Goal: Communication & Community: Answer question/provide support

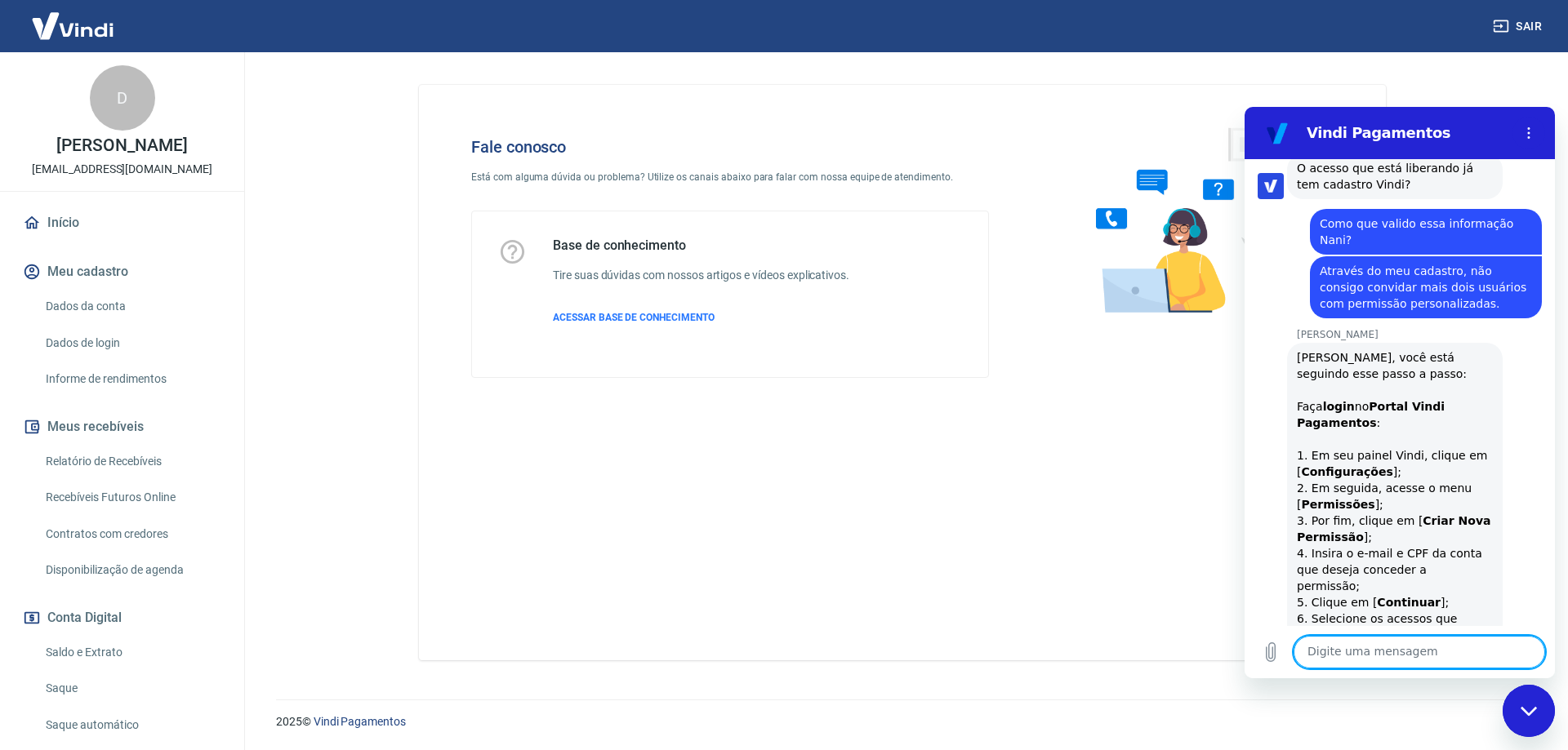
click at [70, 216] on link "Início" at bounding box center [122, 223] width 205 height 36
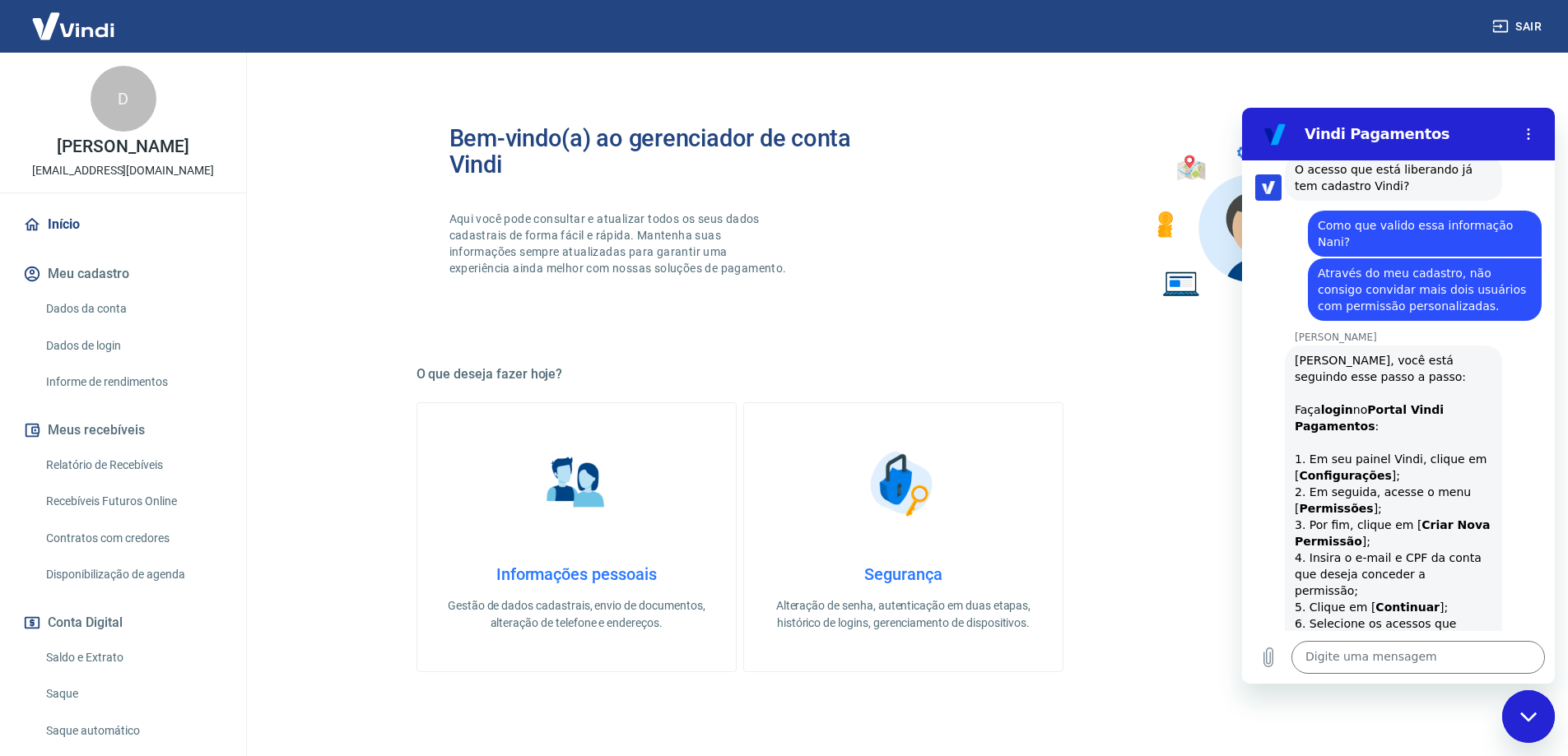
click at [79, 281] on button "Meu cadastro" at bounding box center [123, 274] width 206 height 36
click at [83, 309] on link "Dados da conta" at bounding box center [133, 309] width 187 height 34
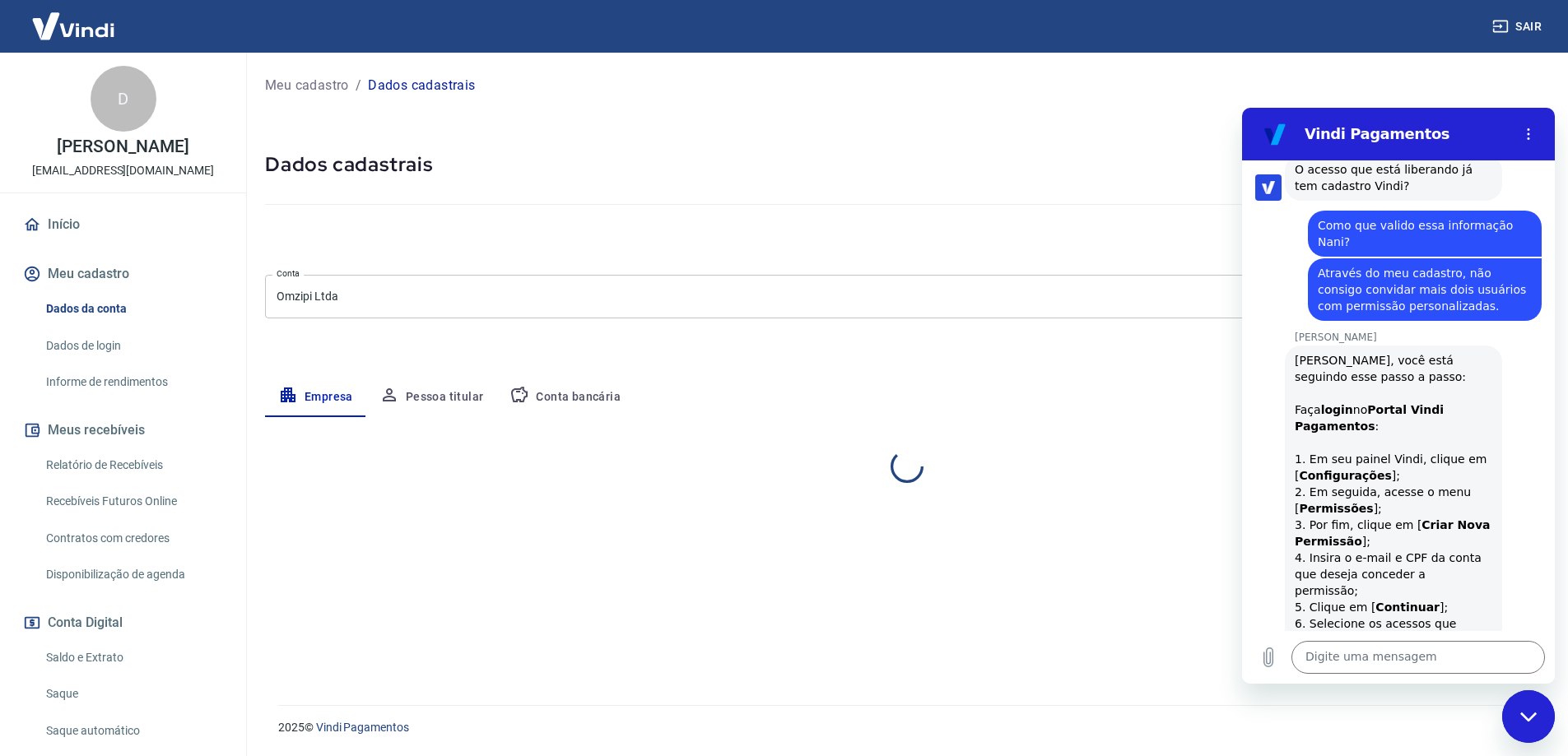
select select "SP"
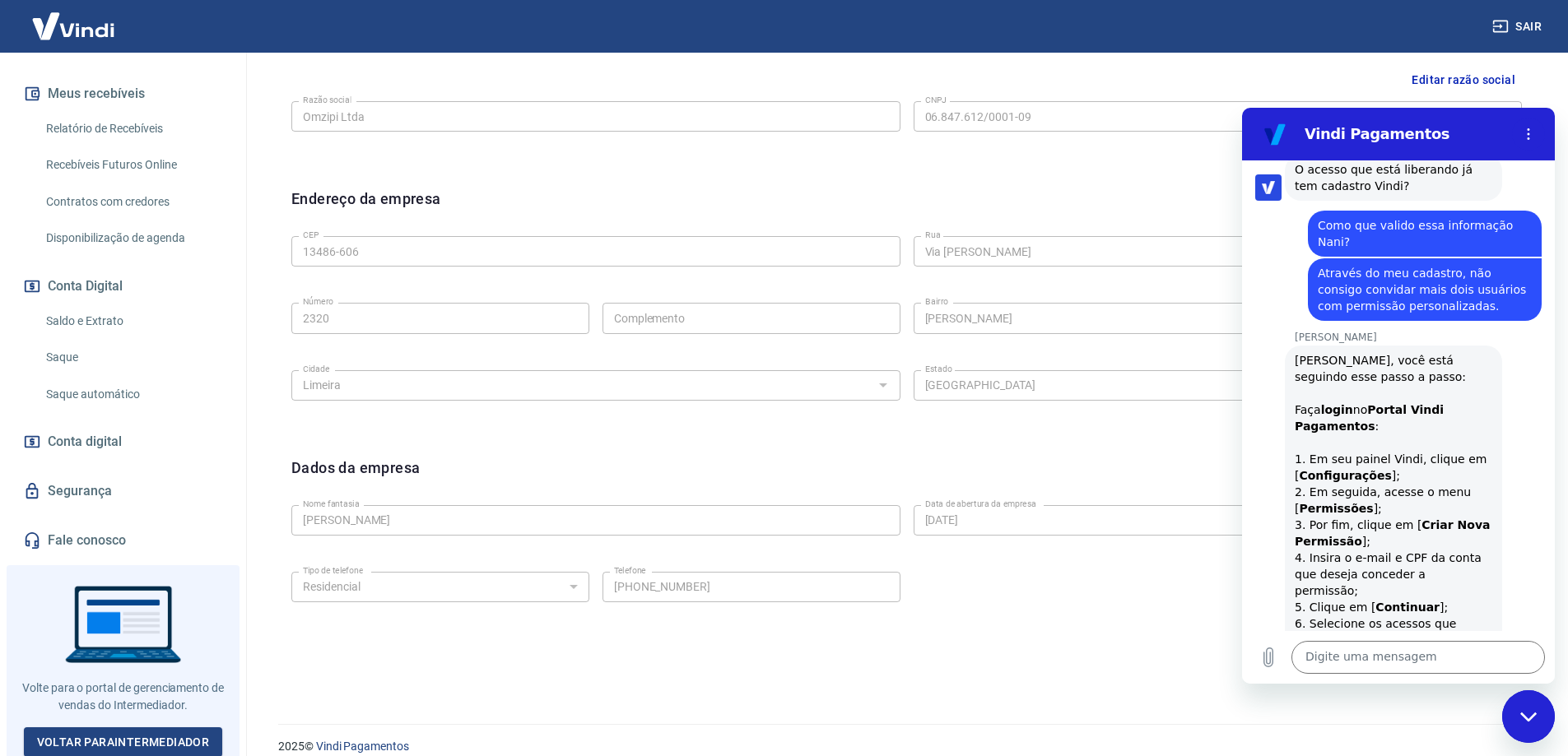
scroll to position [338, 0]
click at [134, 729] on link "Voltar para Intermediador" at bounding box center [123, 740] width 199 height 31
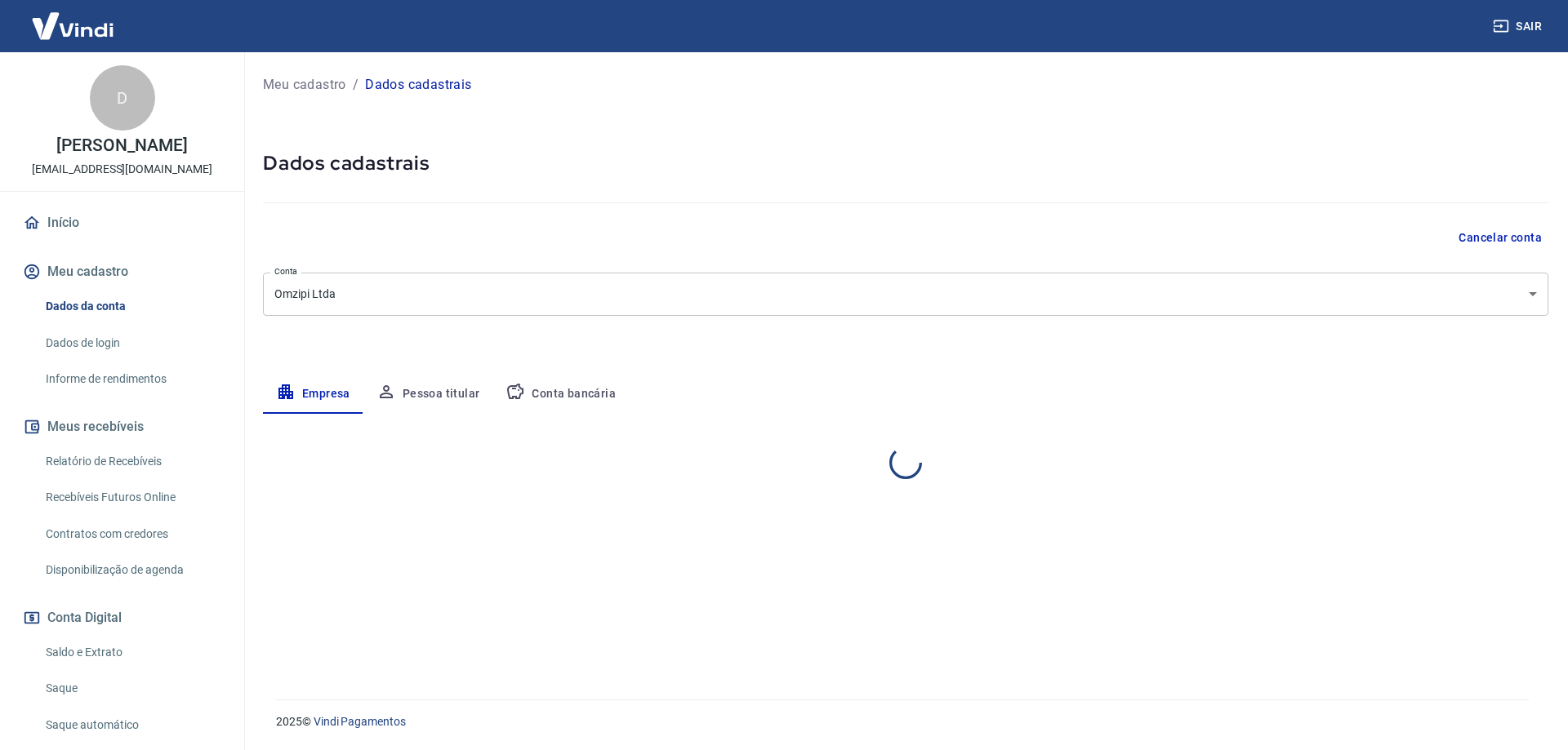
select select "SP"
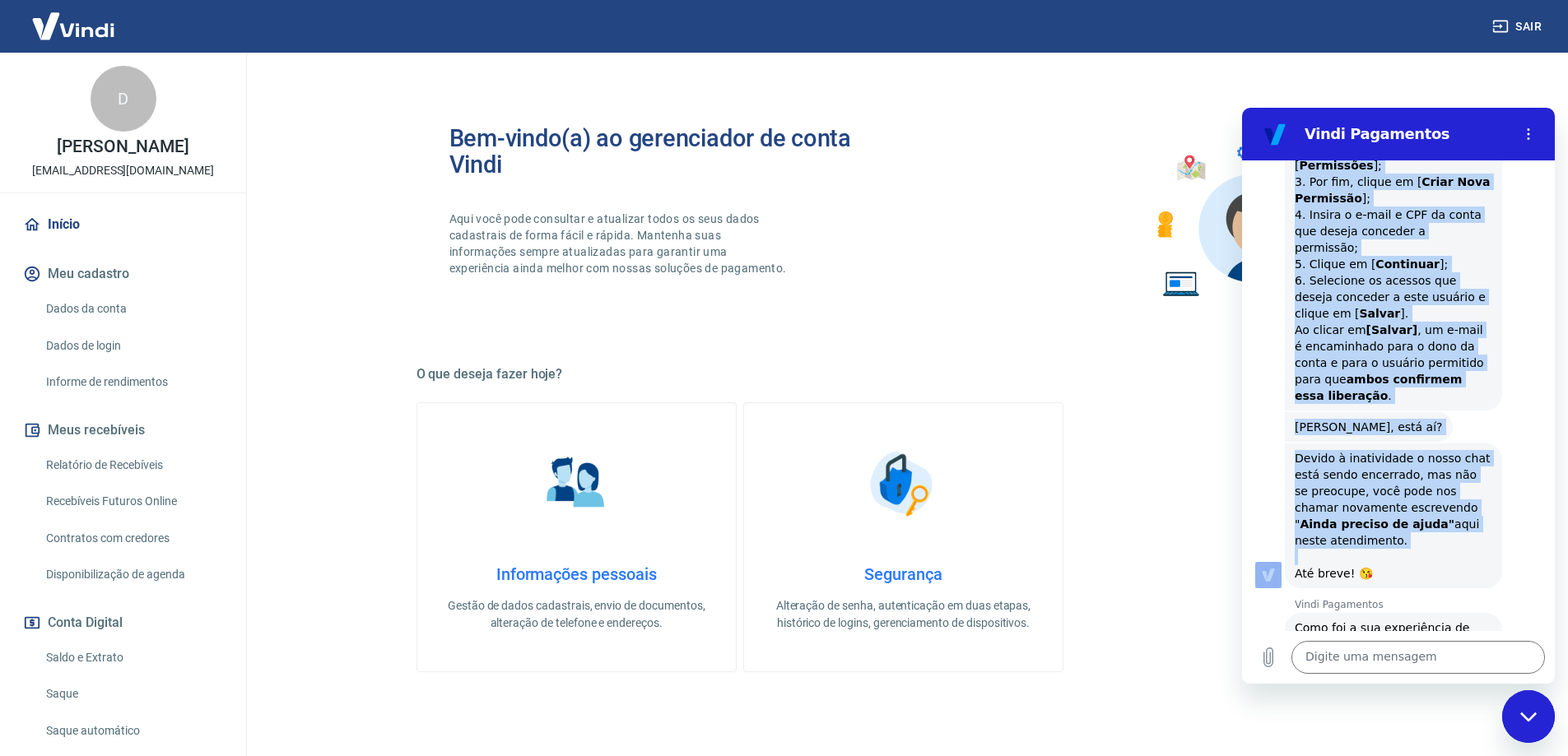
scroll to position [1462, 0]
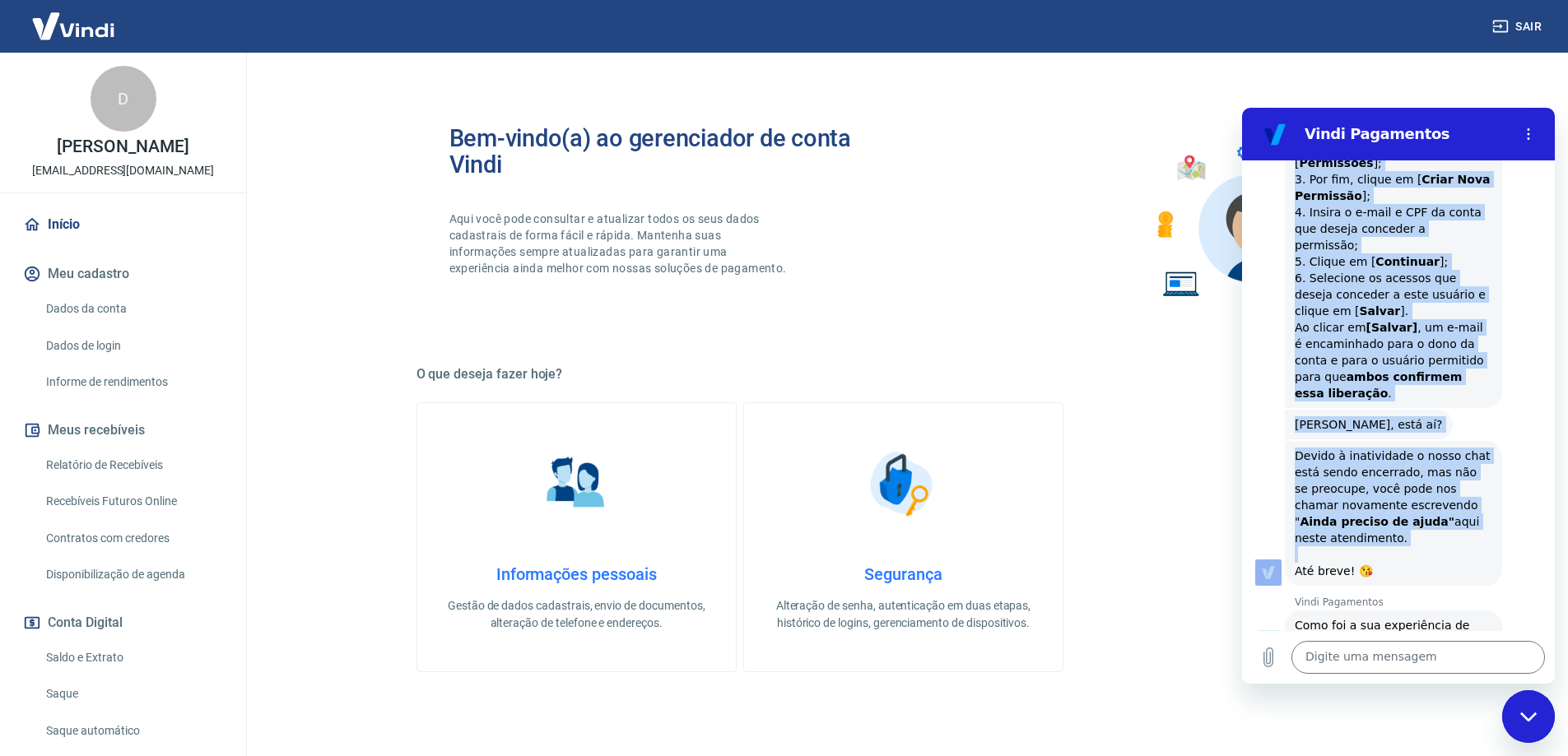
drag, startPoint x: 1295, startPoint y: 391, endPoint x: 1409, endPoint y: 470, distance: 138.7
click at [1409, 470] on div "16:39 [PERSON_NAME] diz: Falar com um atendente. Vindi Vindi diz: [PERSON_NAME]…" at bounding box center [1398, 395] width 313 height 470
copy div "[PERSON_NAME], você está seguindo esse passo a passo: Faça login no Portal Vind…"
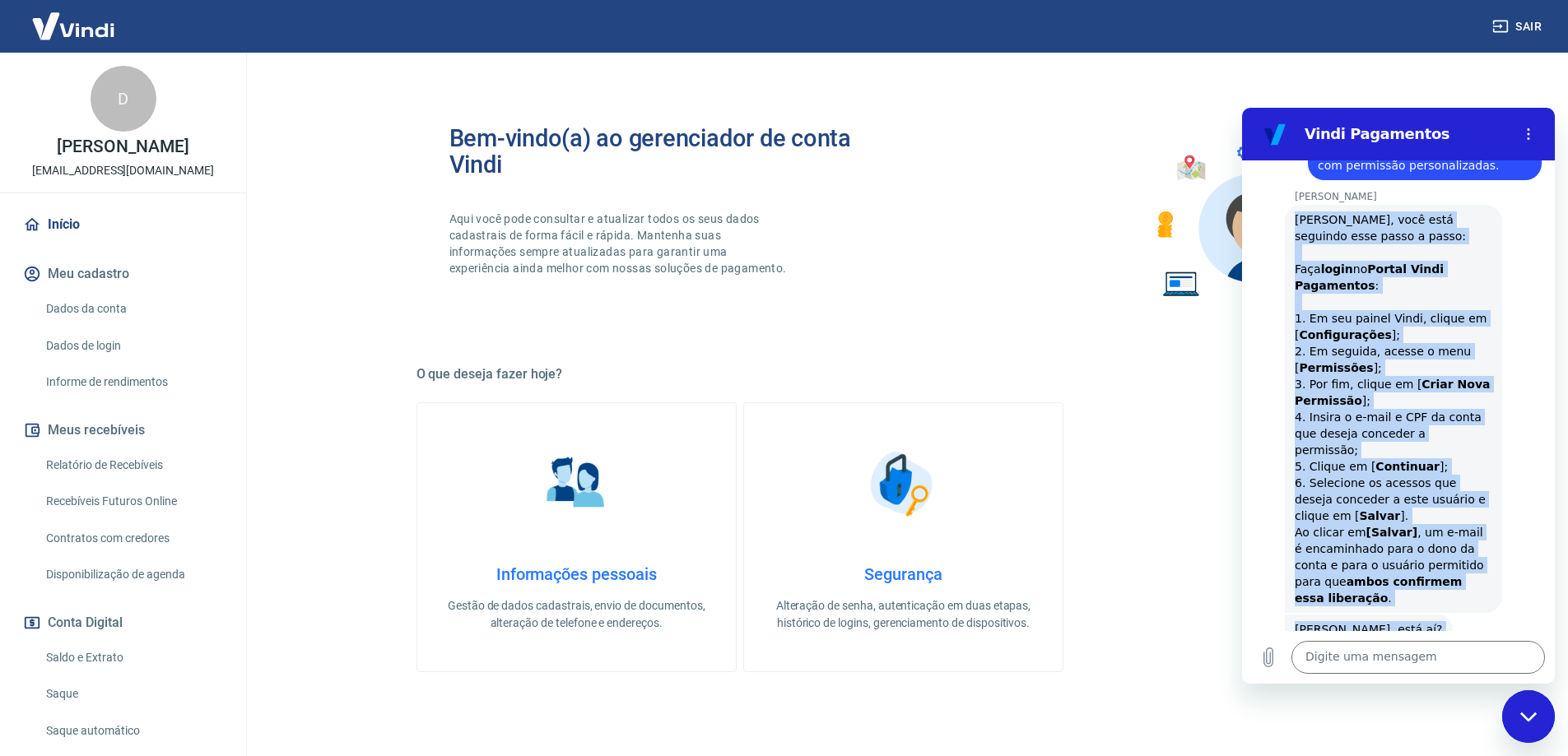
scroll to position [1297, 0]
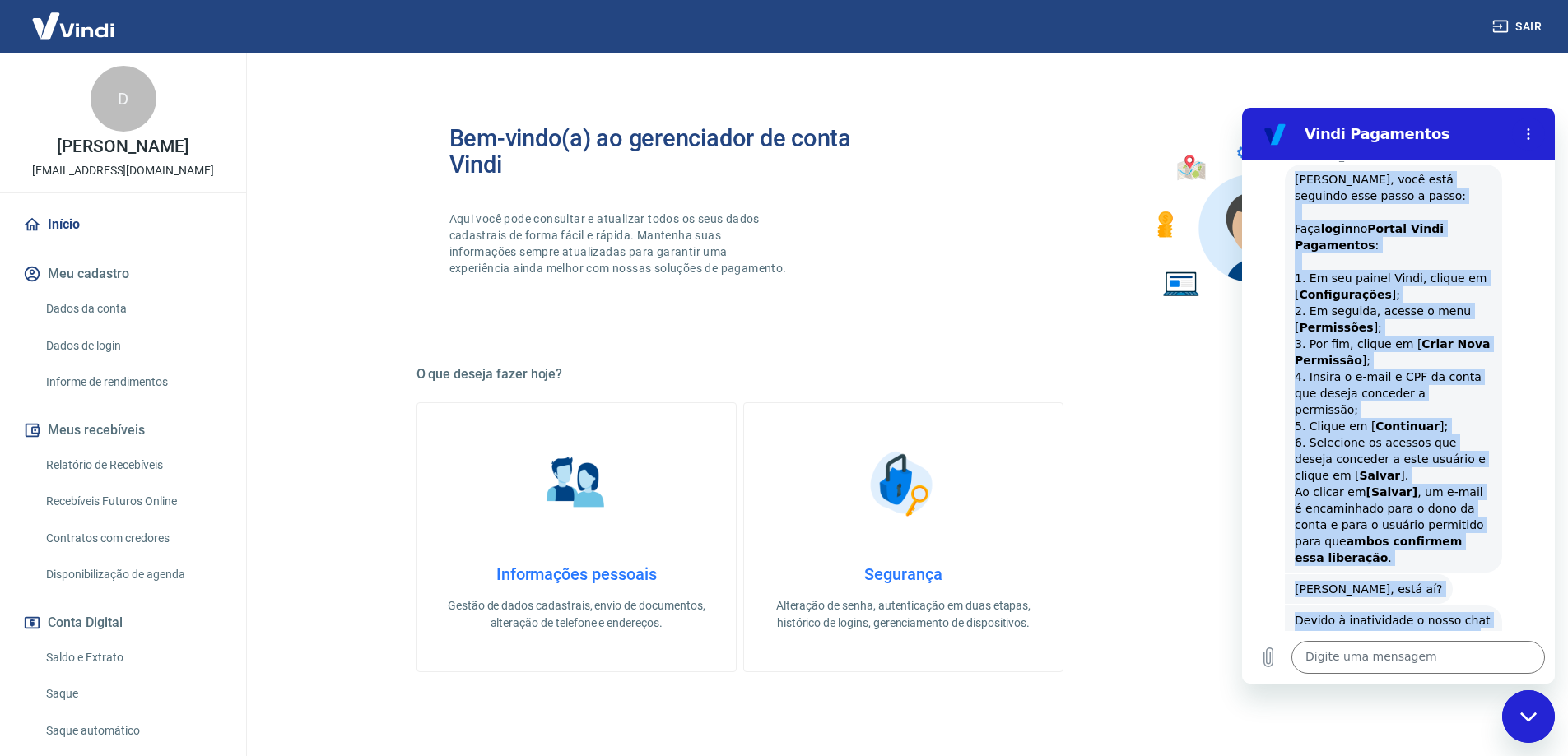
click at [1480, 337] on div "[PERSON_NAME] diz: [PERSON_NAME], você está seguindo esse passo a passo: Faça l…" at bounding box center [1393, 368] width 217 height 408
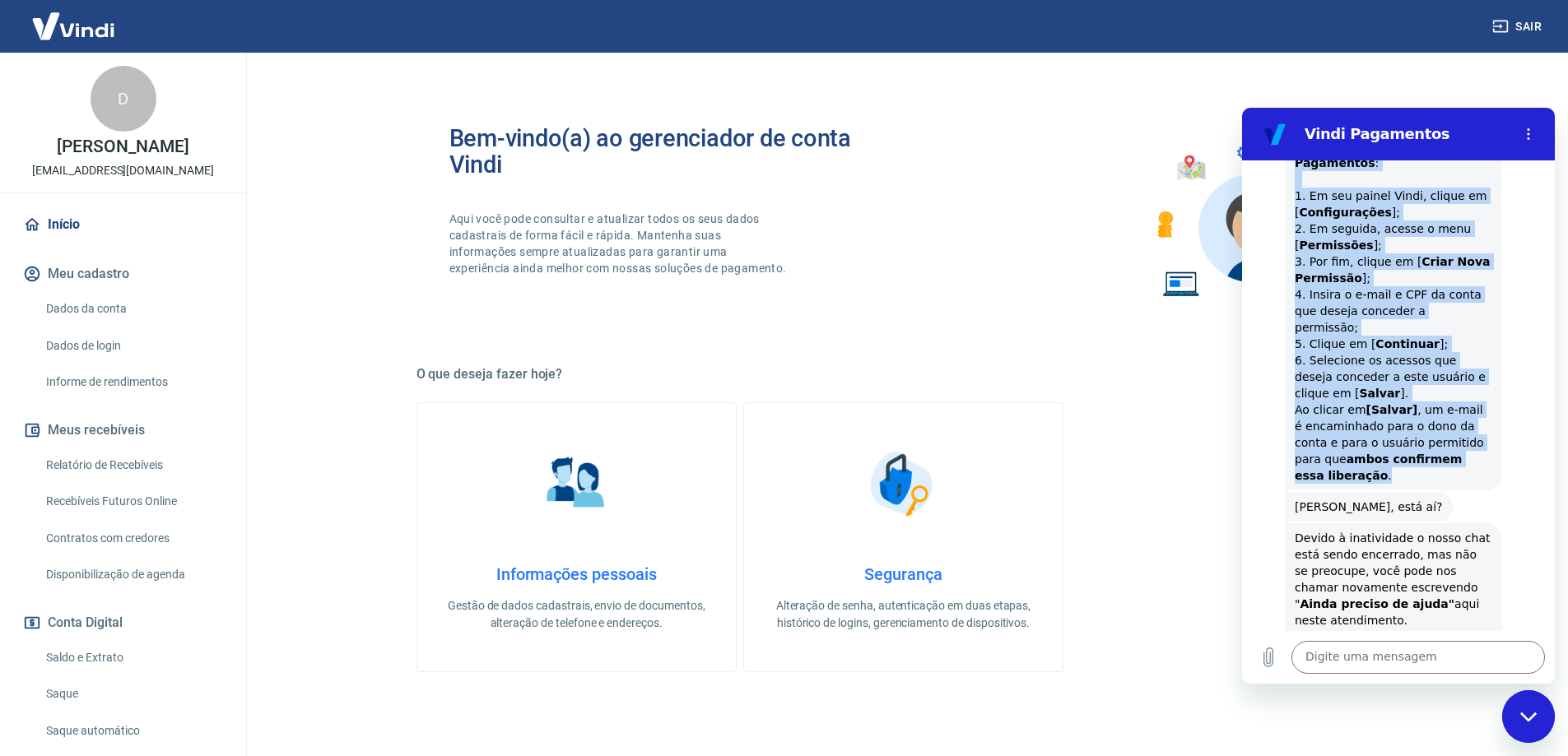
drag, startPoint x: 1296, startPoint y: 396, endPoint x: 1481, endPoint y: 411, distance: 185.6
click at [1481, 411] on div "[PERSON_NAME] diz: [PERSON_NAME], você está seguindo esse passo a passo: Faça l…" at bounding box center [1393, 286] width 217 height 408
copy div "[PERSON_NAME], você está seguindo esse passo a passo: Faça login no Portal Vind…"
click at [1528, 134] on circle "Menu de opções" at bounding box center [1528, 134] width 2 height 2
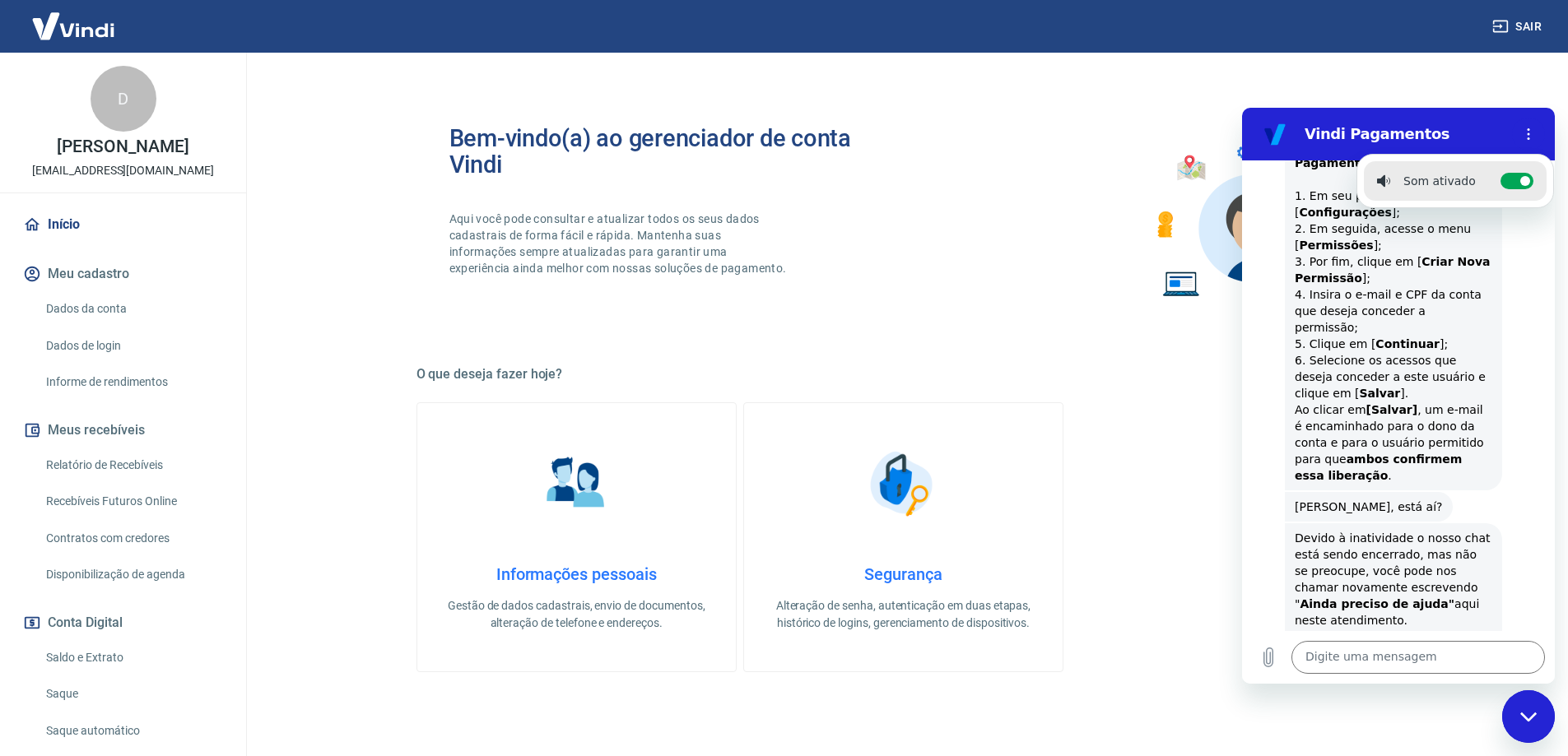
click div "[PERSON_NAME] diz: [PERSON_NAME], está aí?"
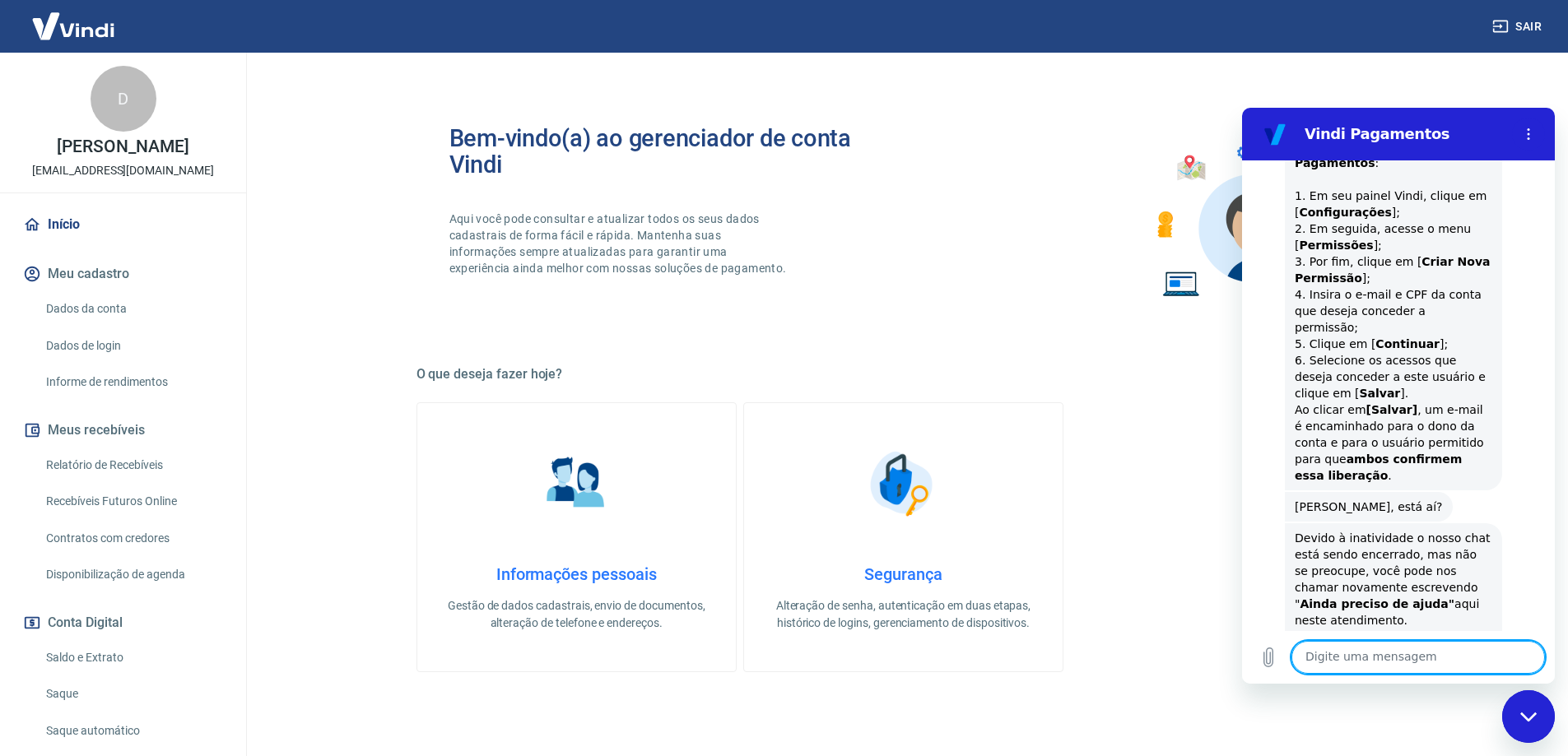
click at [1351, 658] on textarea at bounding box center [1418, 658] width 253 height 33
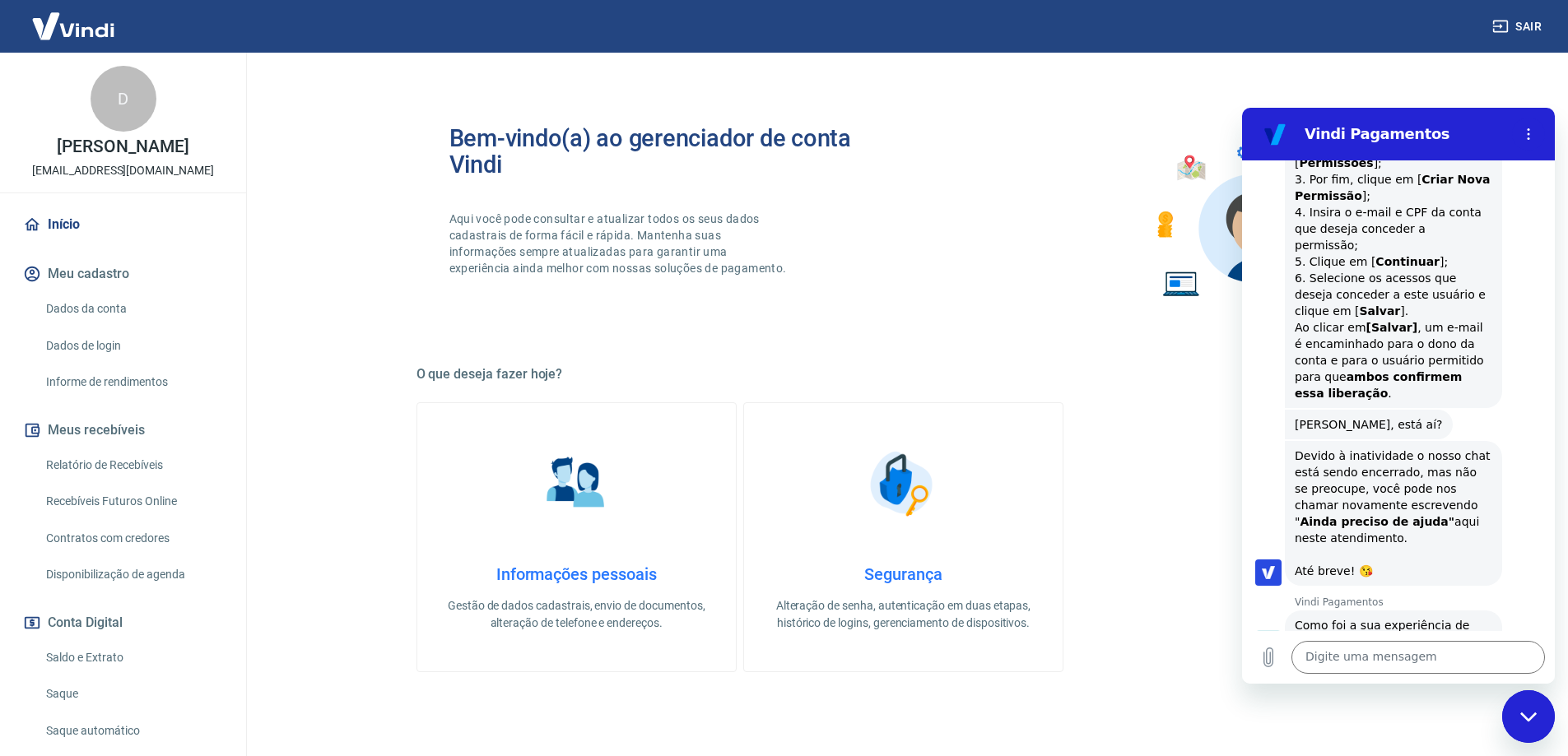
click at [1404, 678] on button "Boa 👍" at bounding box center [1430, 702] width 65 height 48
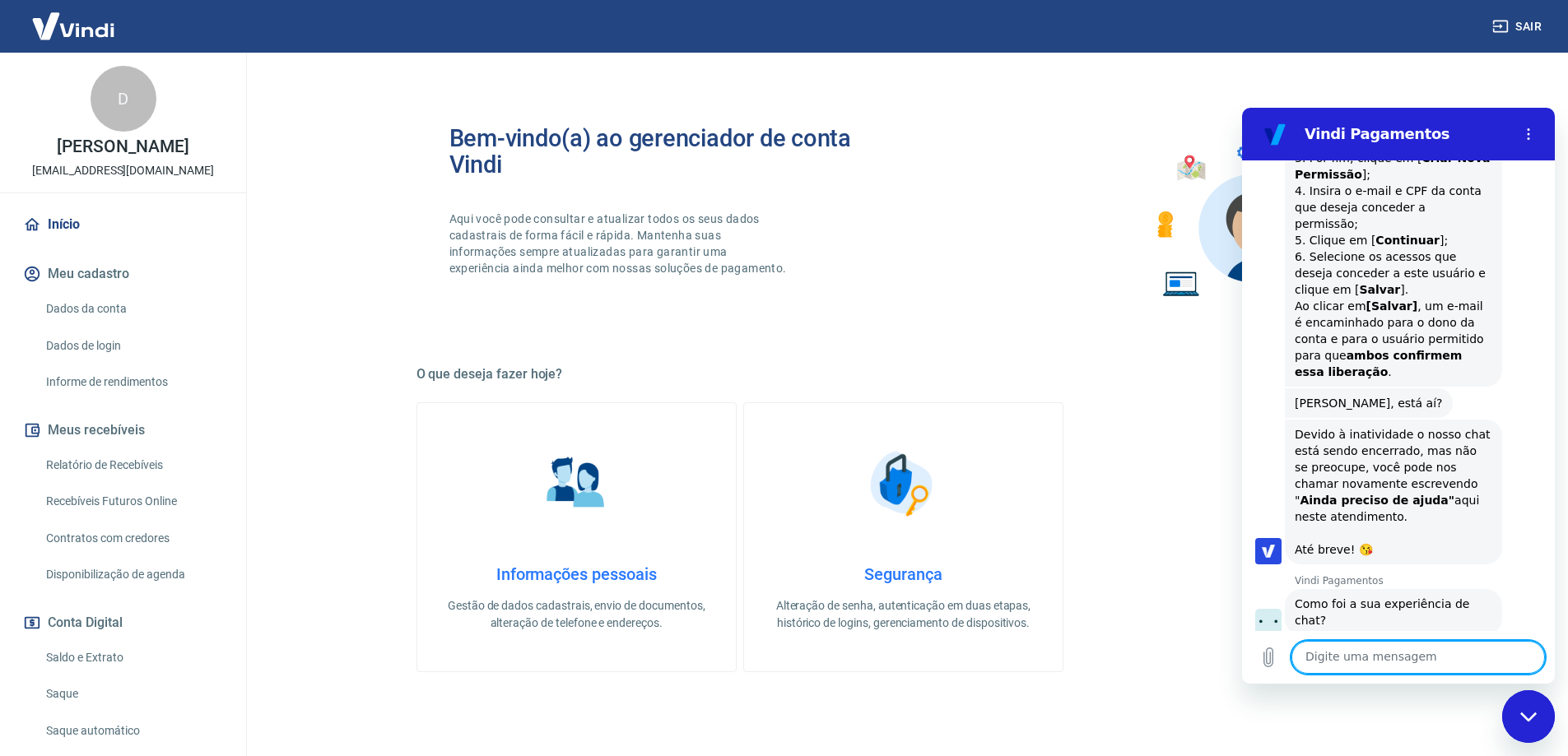
click at [1396, 663] on textarea at bounding box center [1418, 658] width 253 height 33
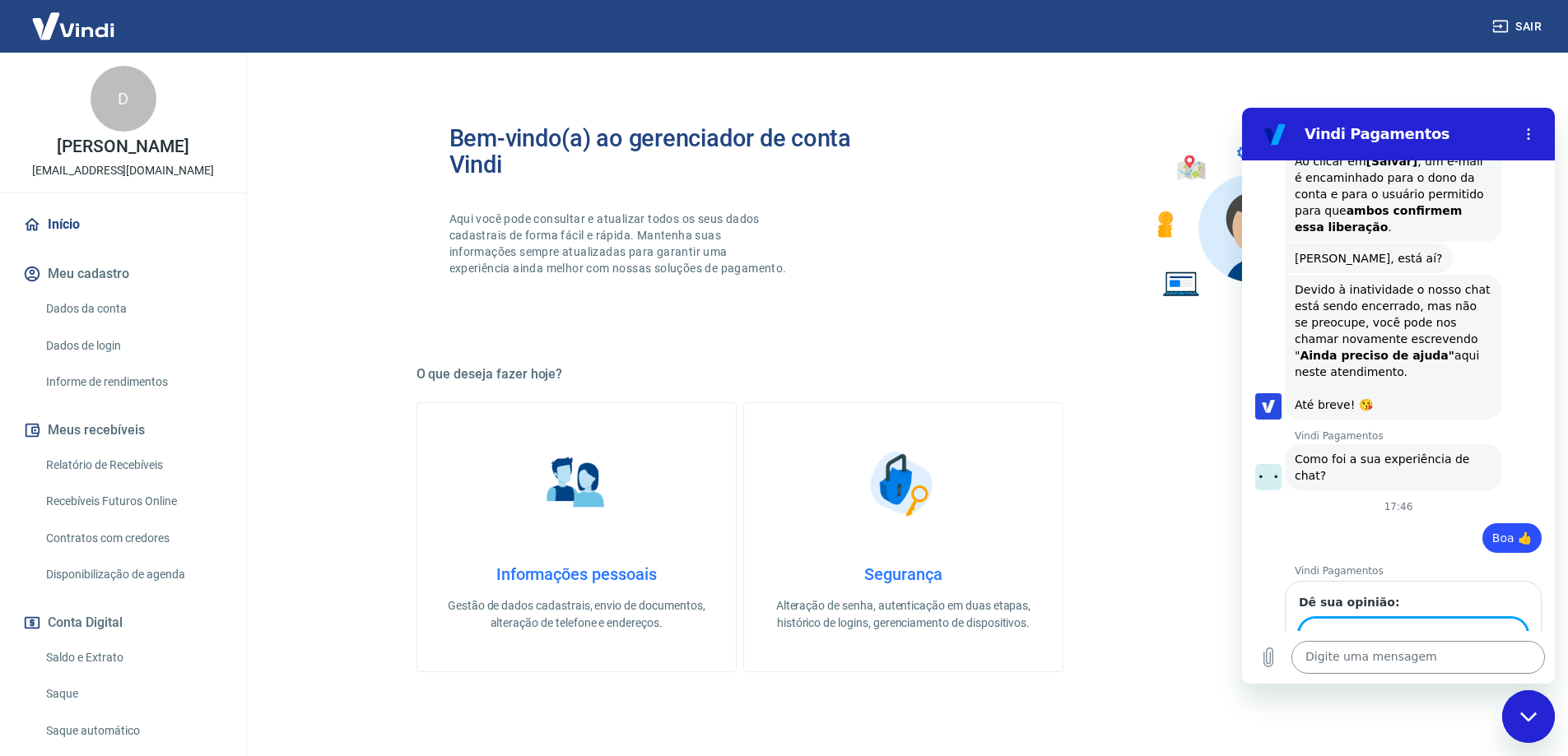
scroll to position [1627, 0]
type input "p"
type input "Precisei me ausentar mas as informações acima eu já fiz anteriormente e não deu…"
click at [1495, 672] on span "Enviar" at bounding box center [1495, 682] width 36 height 20
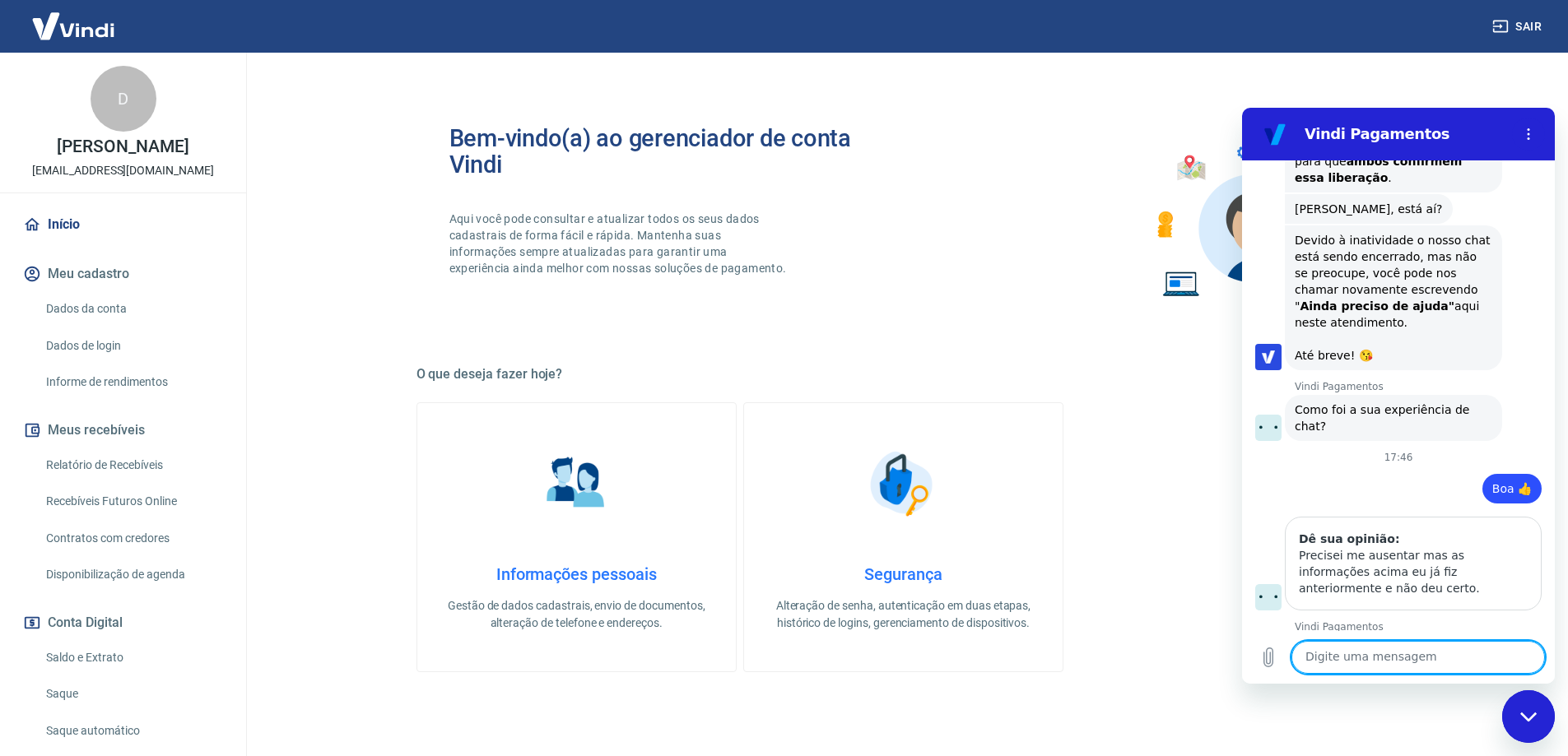
scroll to position [1680, 0]
click at [1457, 657] on textarea at bounding box center [1418, 658] width 253 height 33
type textarea "Falar com um atendimento humano."
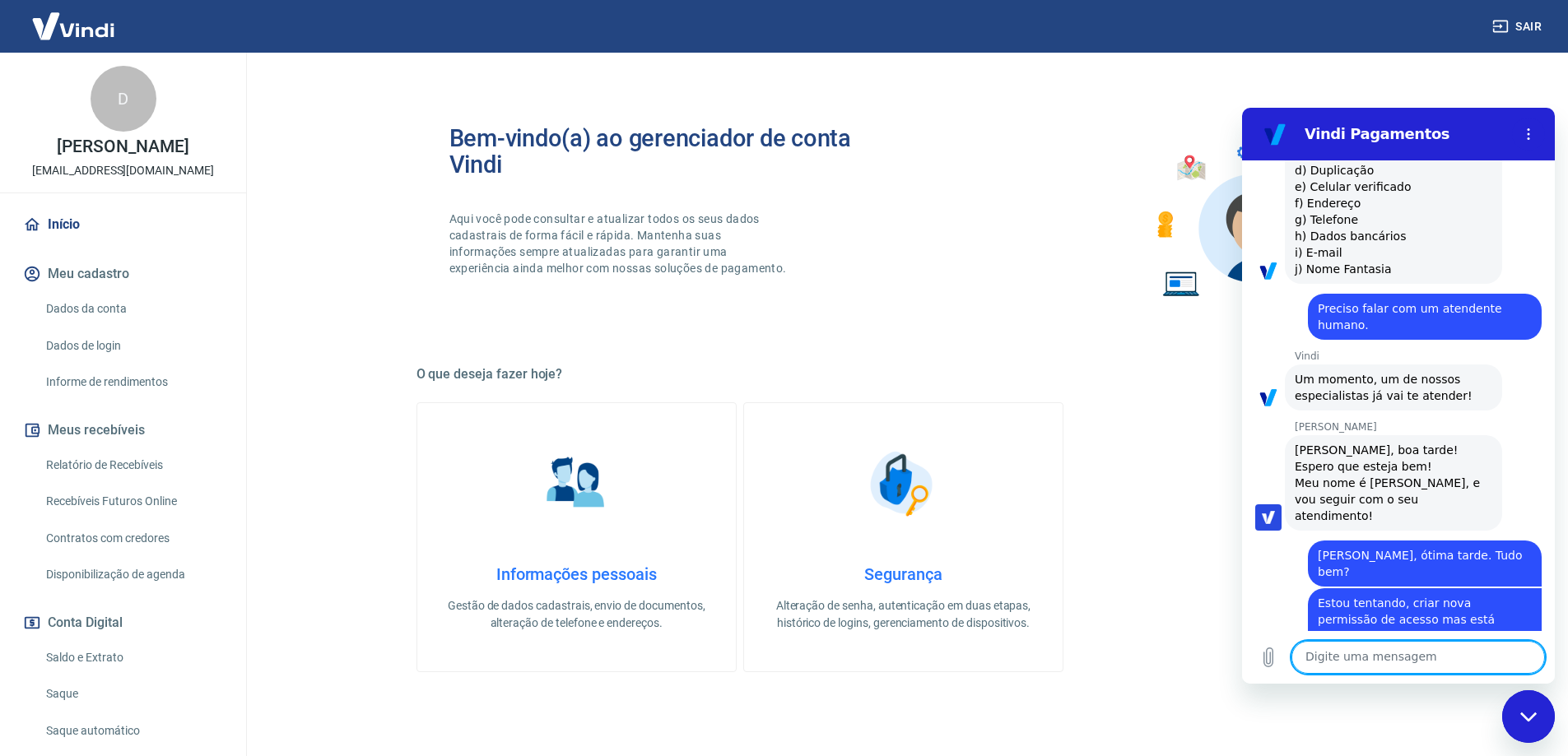
scroll to position [494, 0]
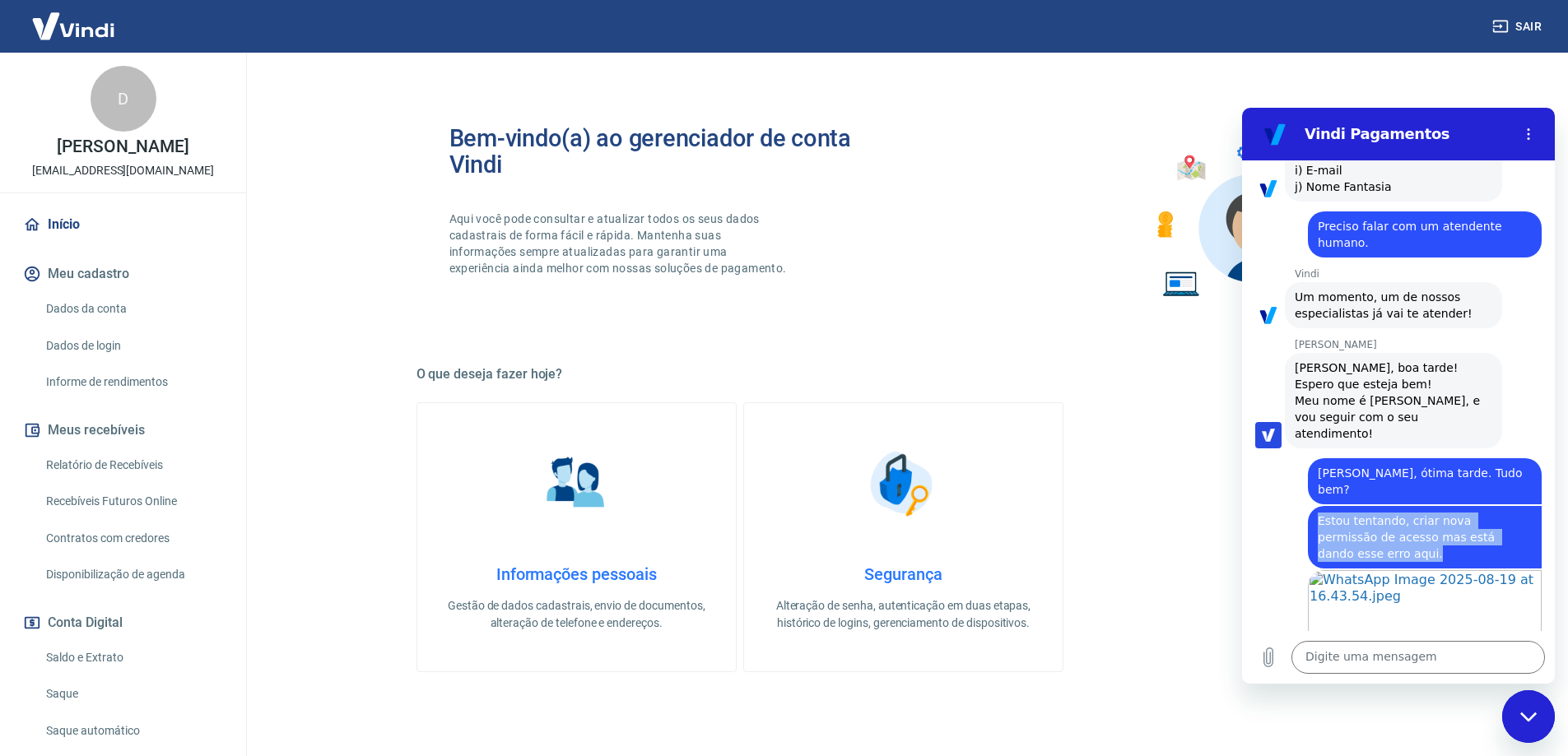
drag, startPoint x: 1315, startPoint y: 487, endPoint x: 1400, endPoint y: 524, distance: 92.7
click at [1400, 524] on div "[PERSON_NAME] diz: Estou tentando, criar nova permissão de acesso mas está dand…" at bounding box center [1424, 537] width 234 height 63
copy span "Estou tentando, criar nova permissão de acesso mas está dando esse erro aqui."
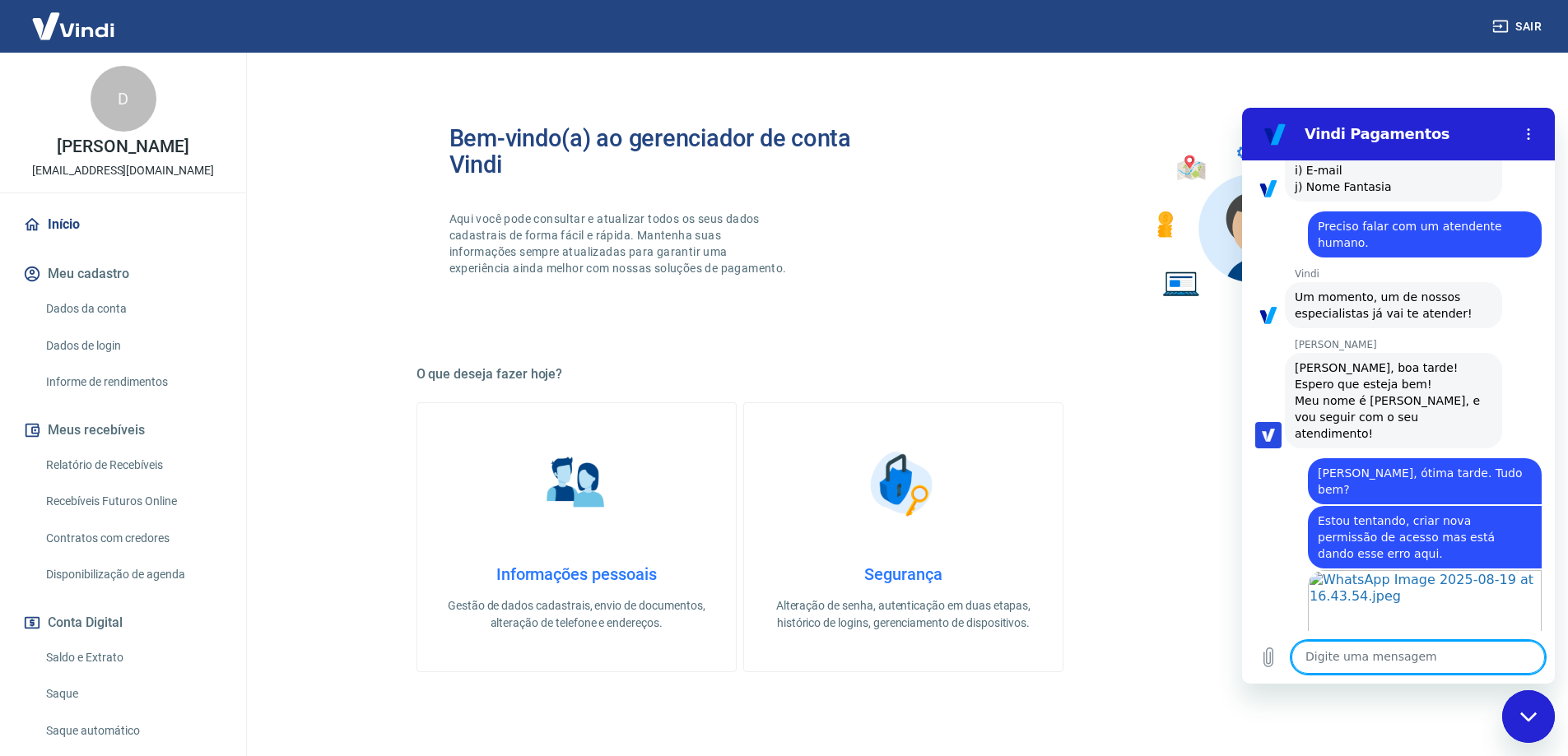
click at [1375, 663] on textarea at bounding box center [1418, 658] width 253 height 33
paste textarea "Estou tentando, criar nova permissão de acesso mas está dando esse erro aqui."
type textarea "Estou tentando, criar nova permissão de acesso mas está dando esse erro aqui."
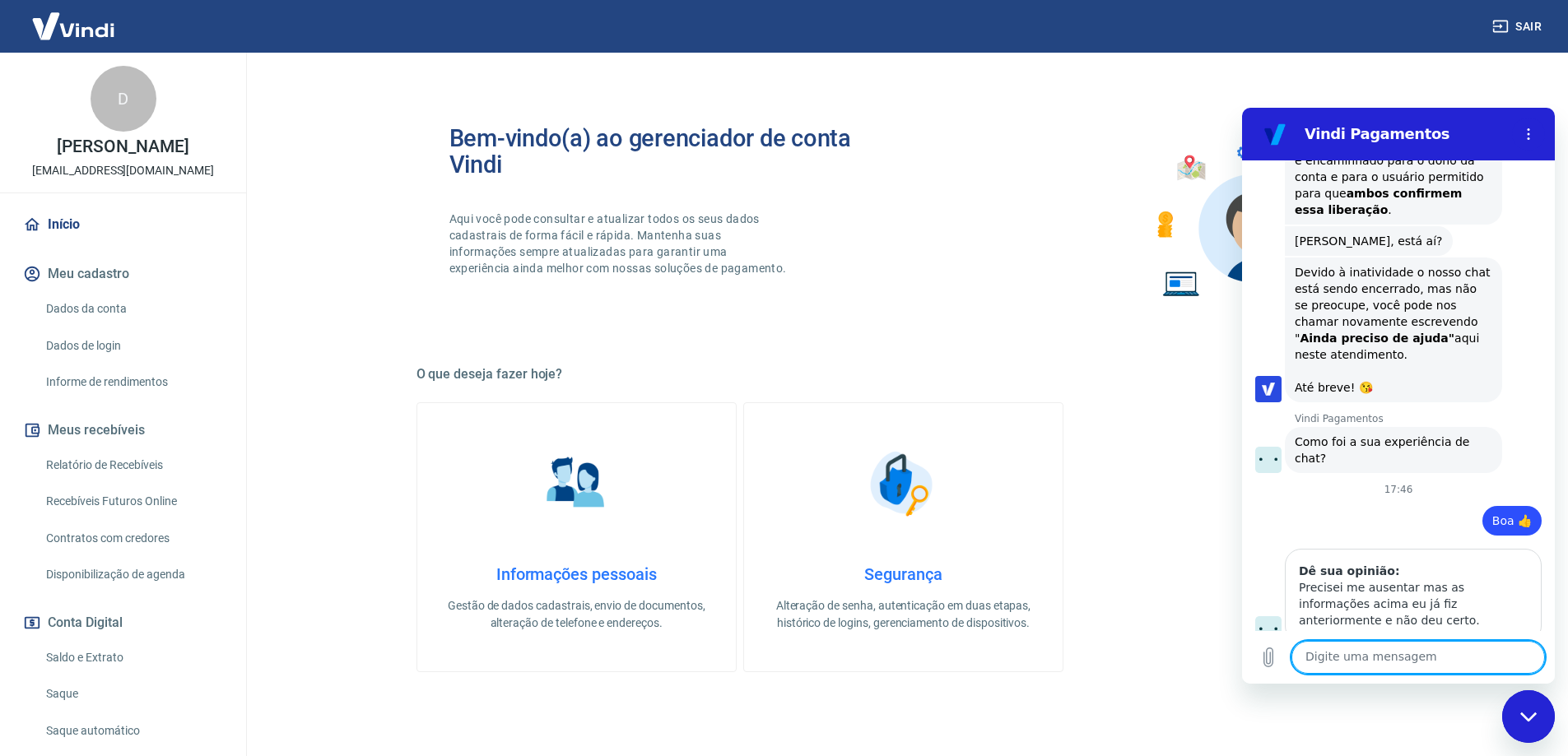
scroll to position [2016, 0]
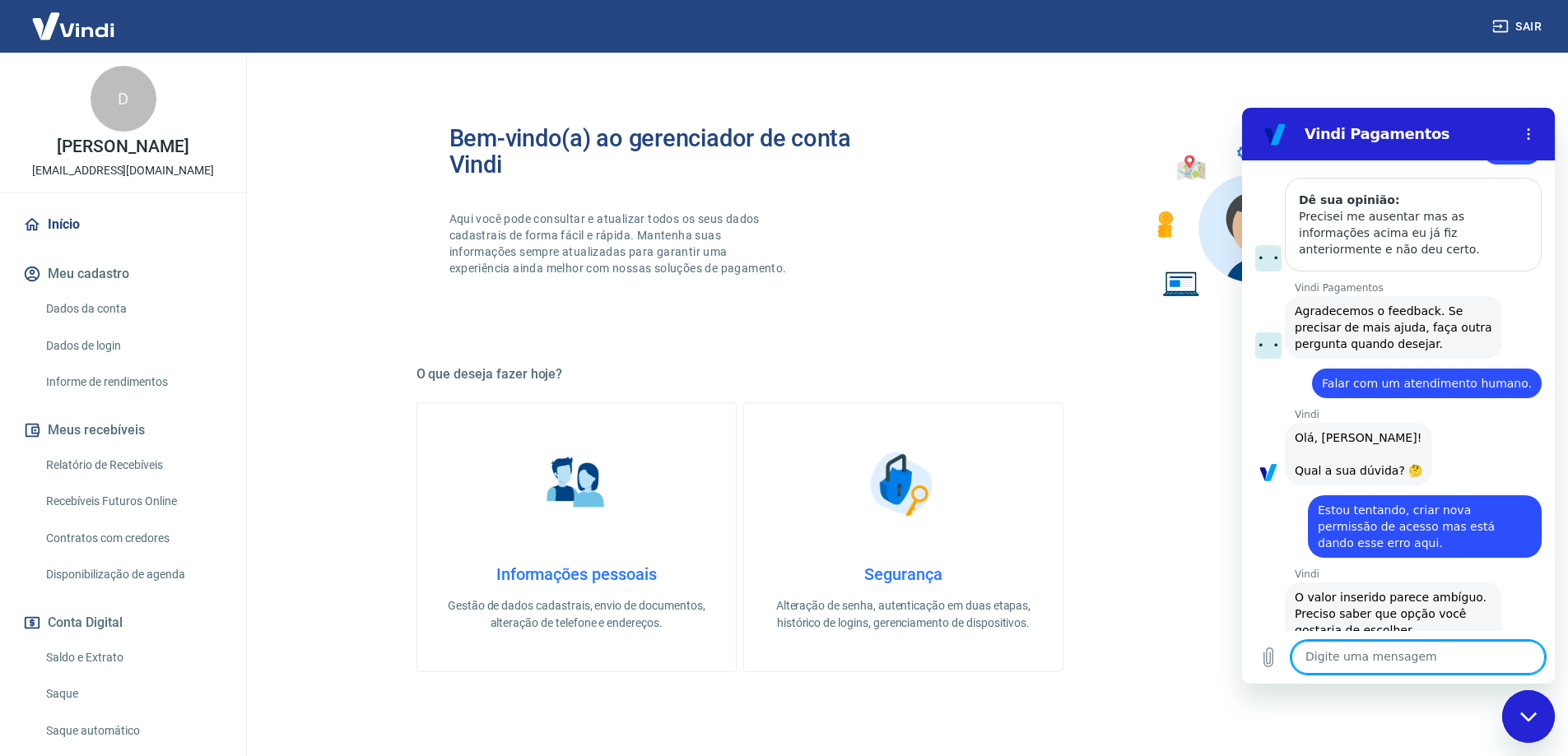
click at [1379, 653] on textarea at bounding box center [1418, 658] width 253 height 33
type textarea "Nenhum dos itens acima."
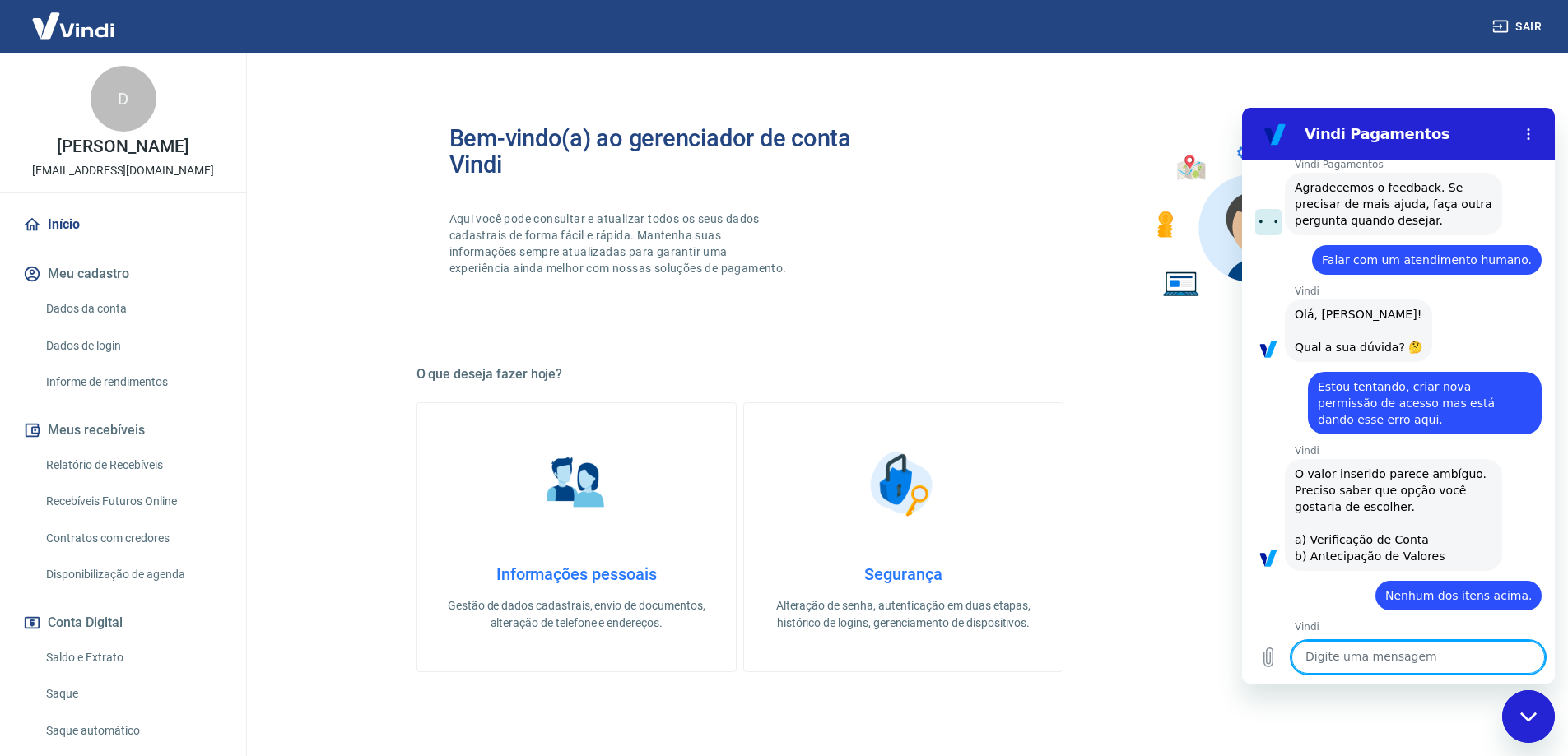
scroll to position [2143, 0]
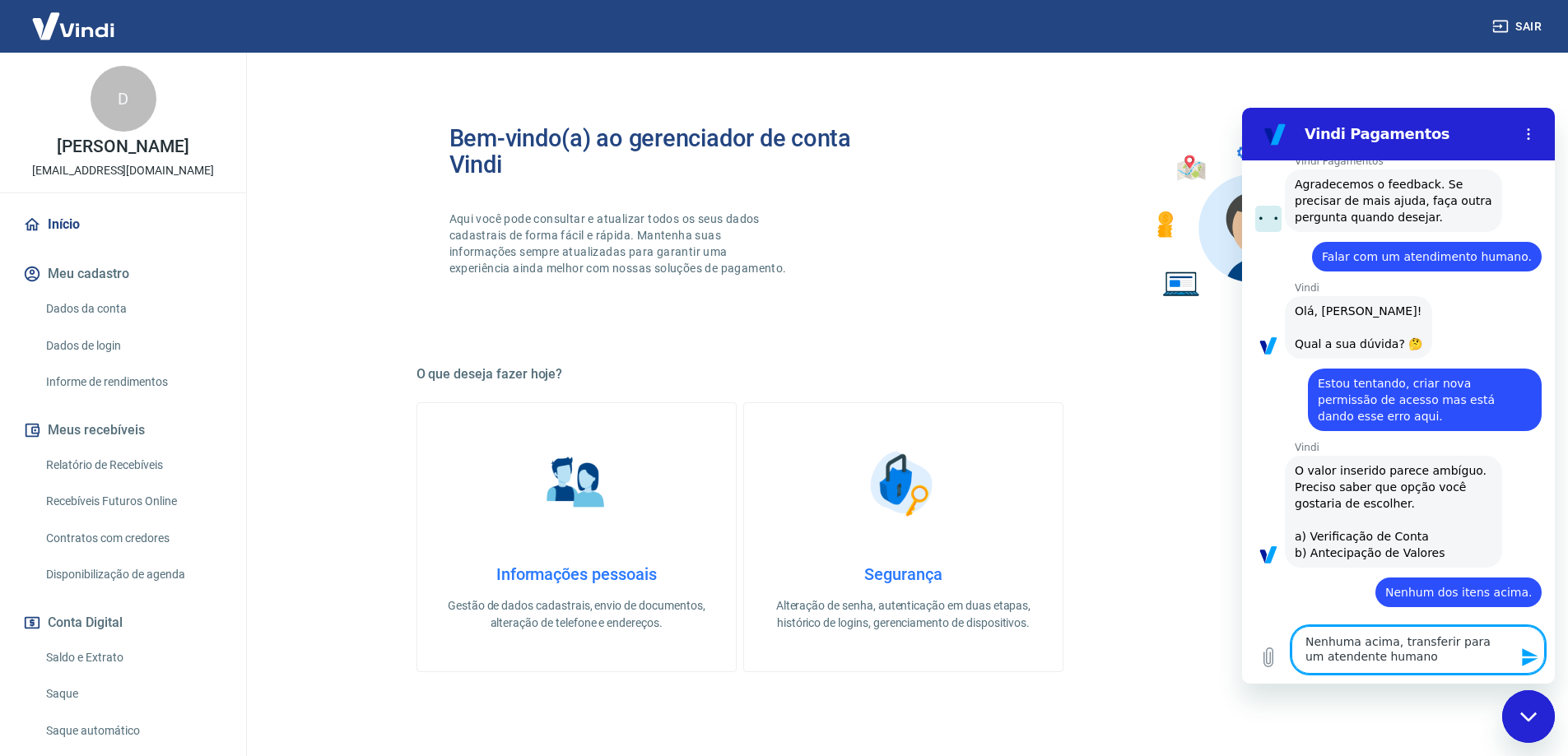
type textarea "Nenhuma acima, transferir para um atendente humano."
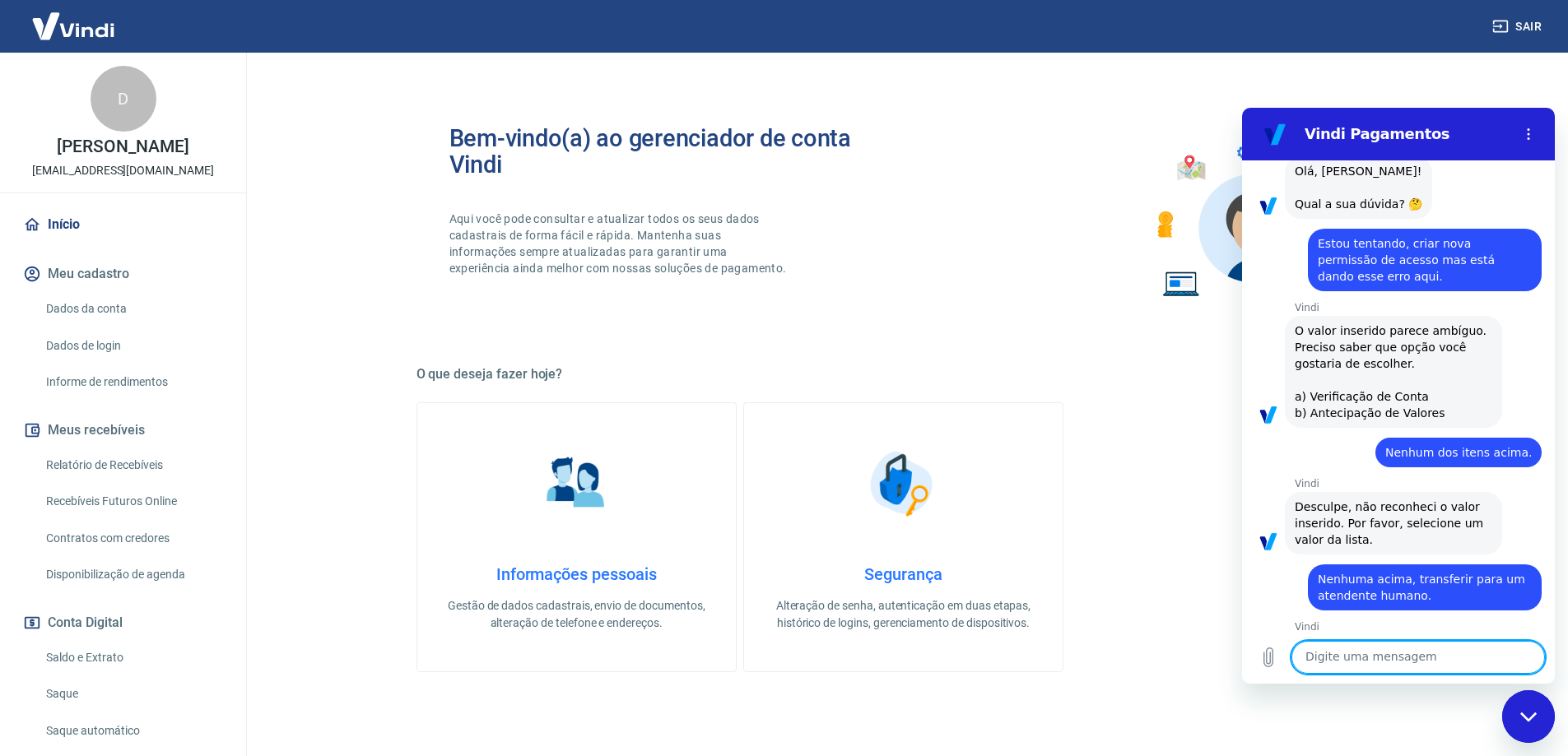
scroll to position [2286, 0]
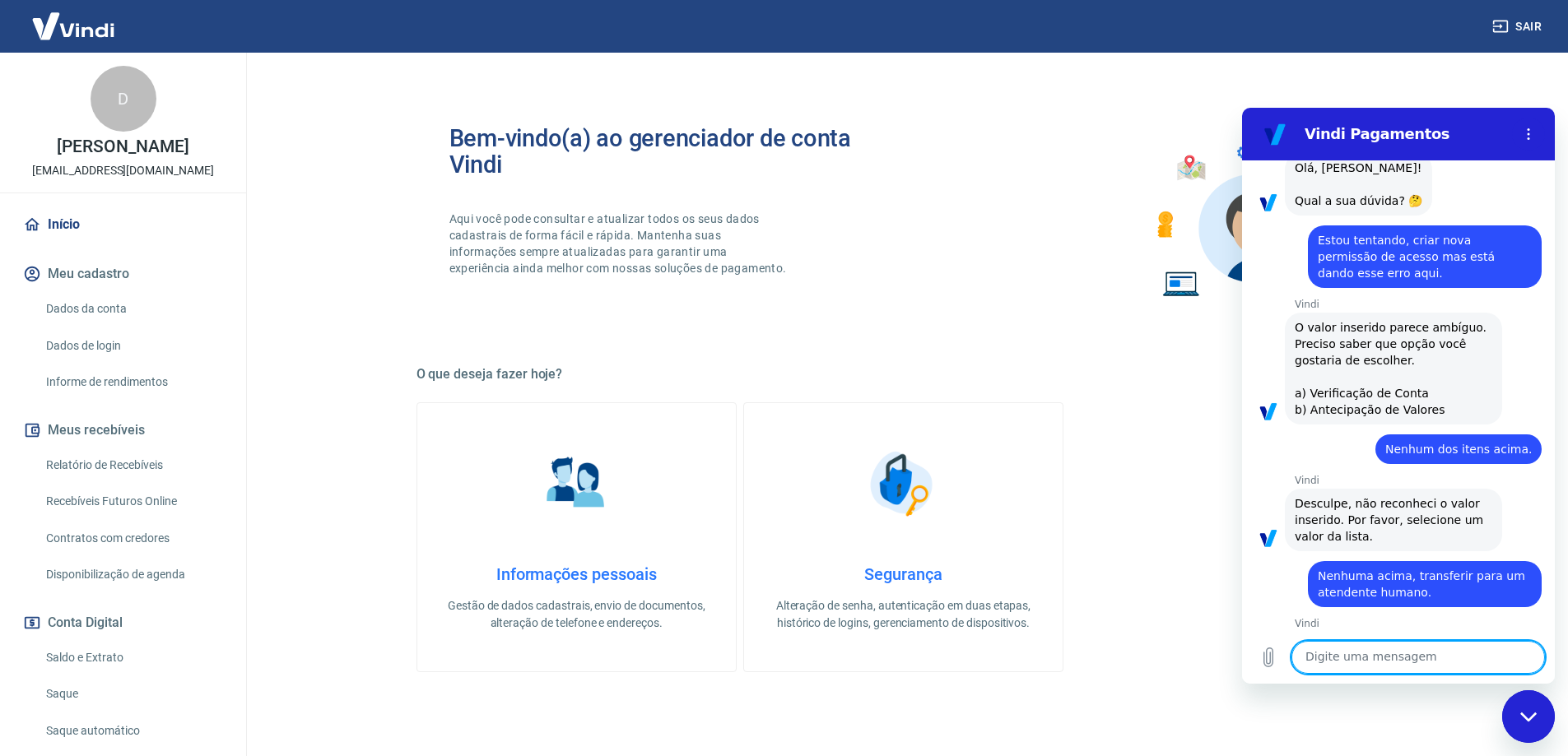
type textarea "0"
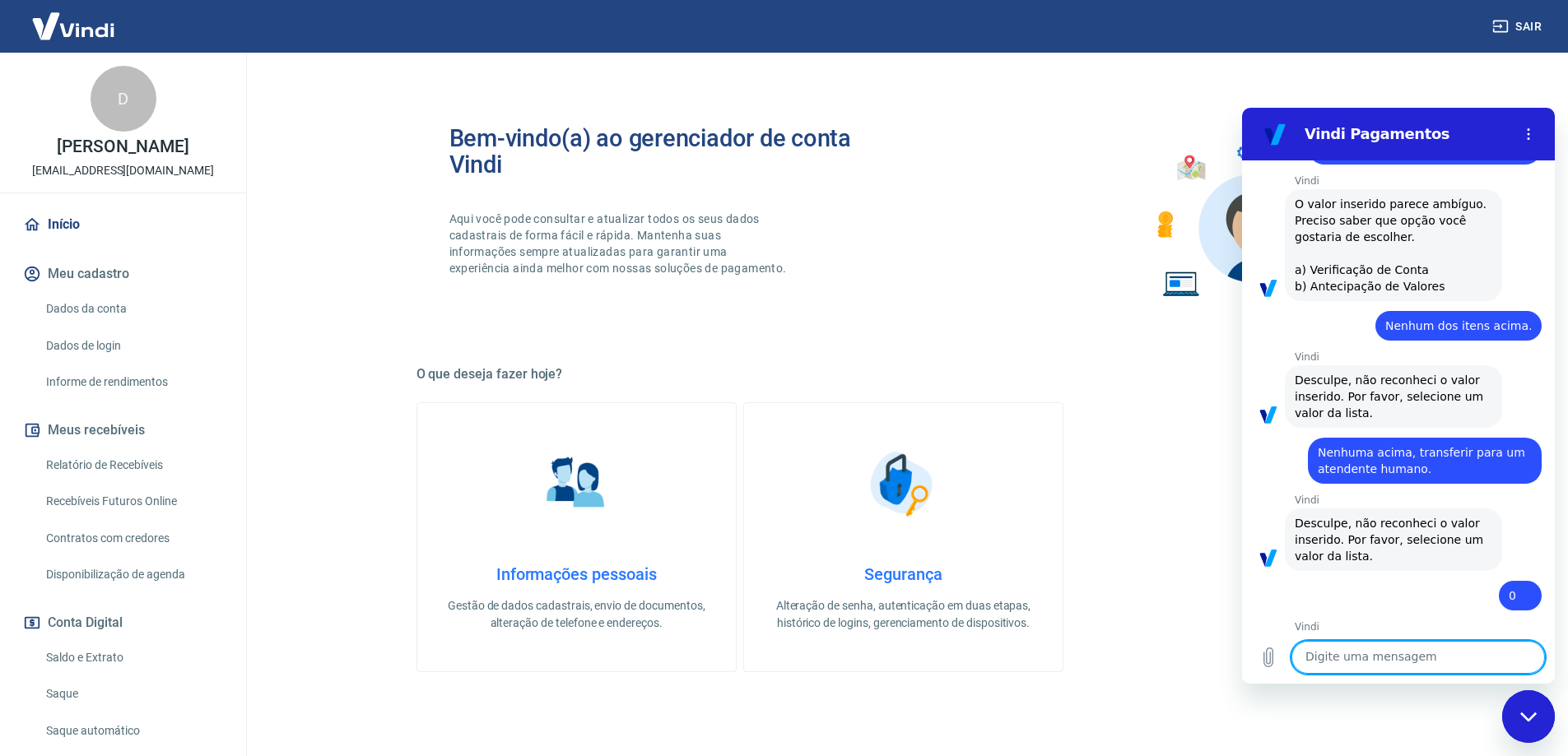
scroll to position [2413, 0]
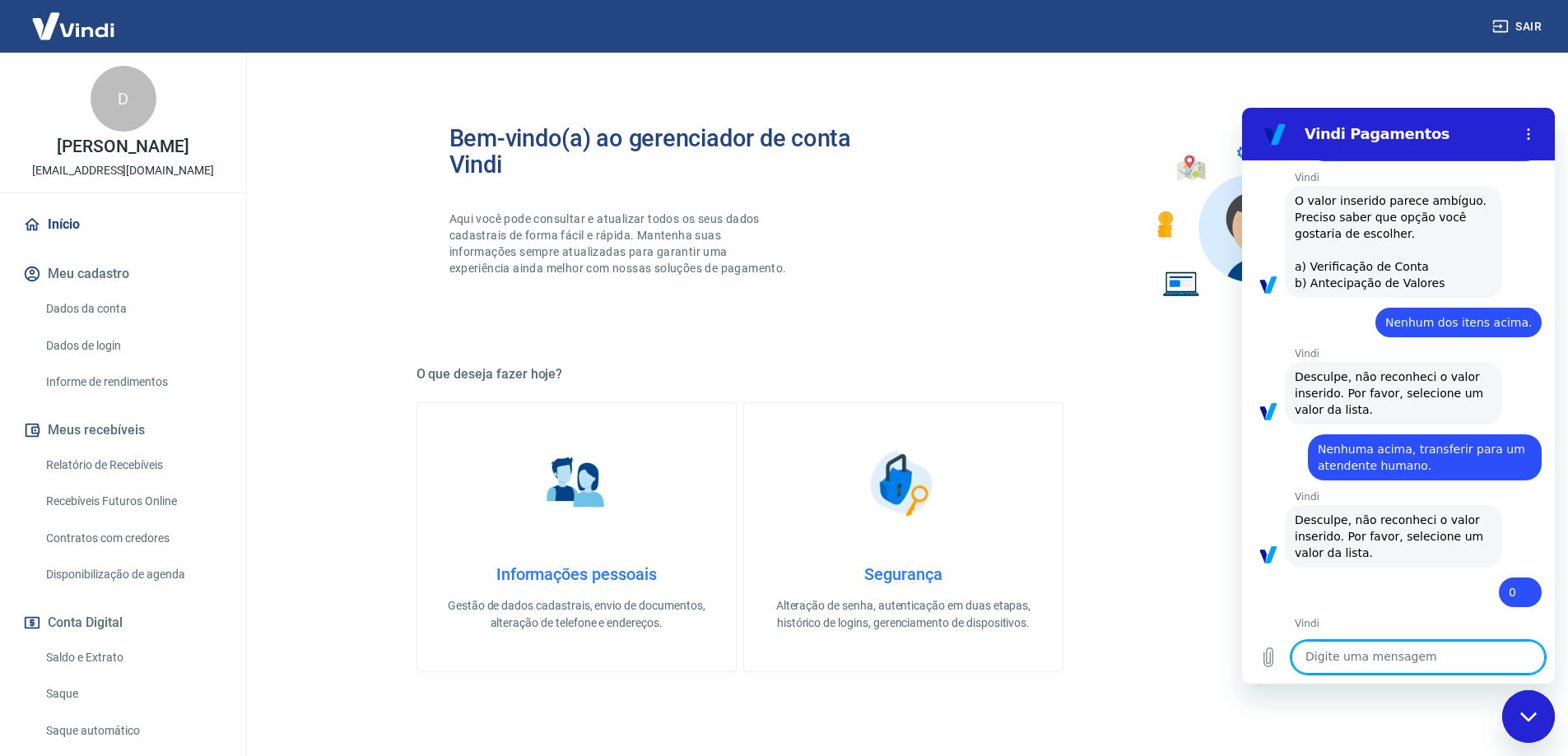
type textarea "a"
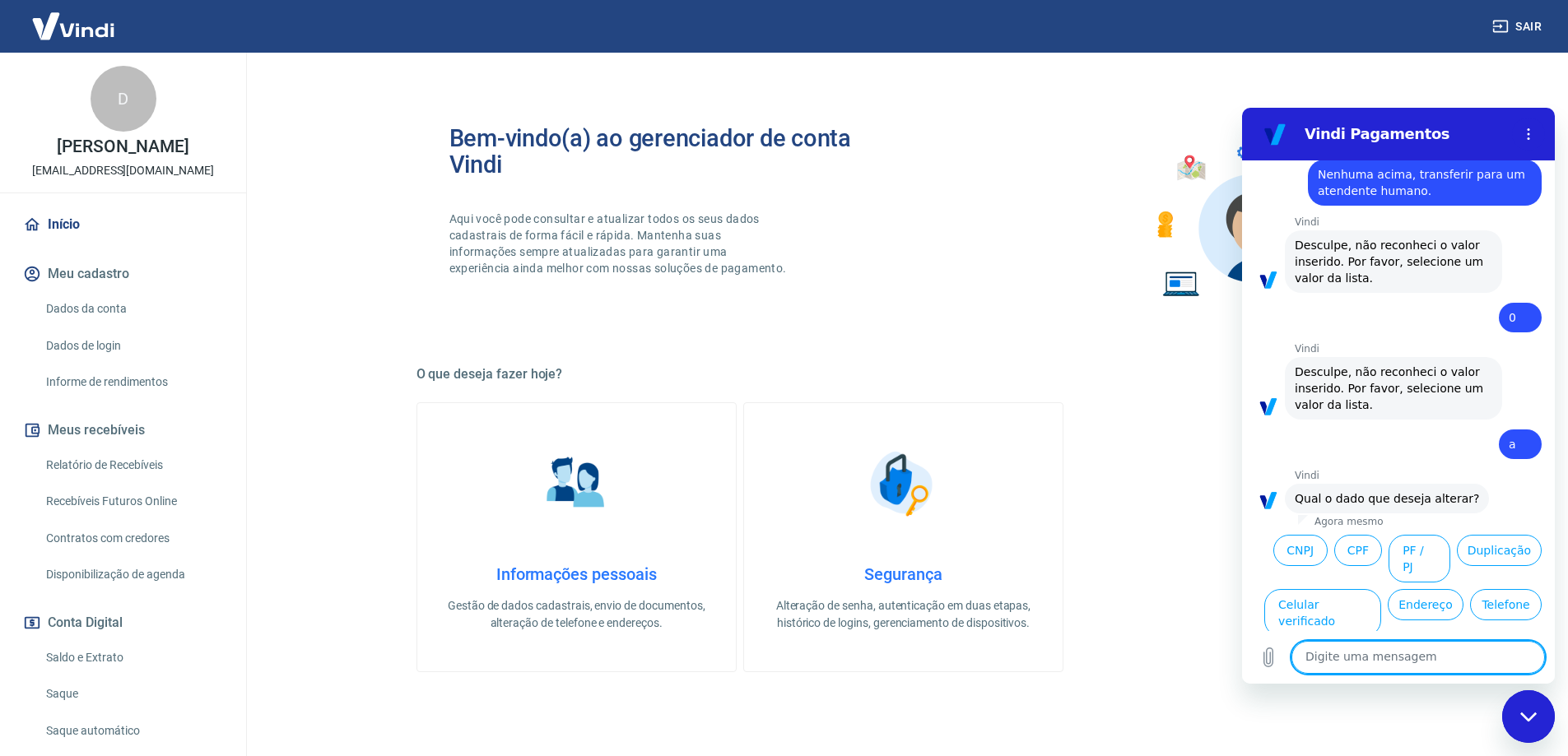
scroll to position [2696, 0]
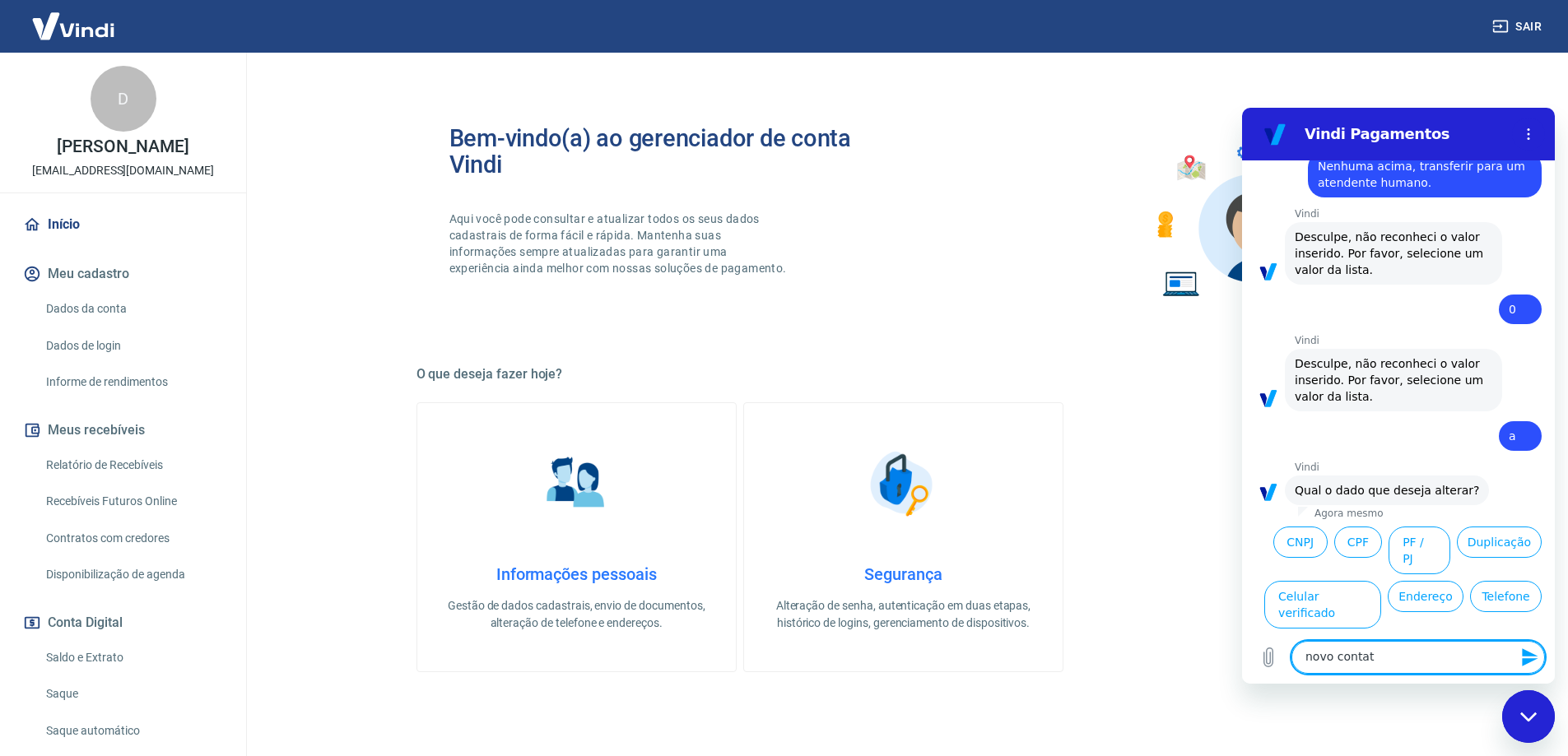
type textarea "novo contato"
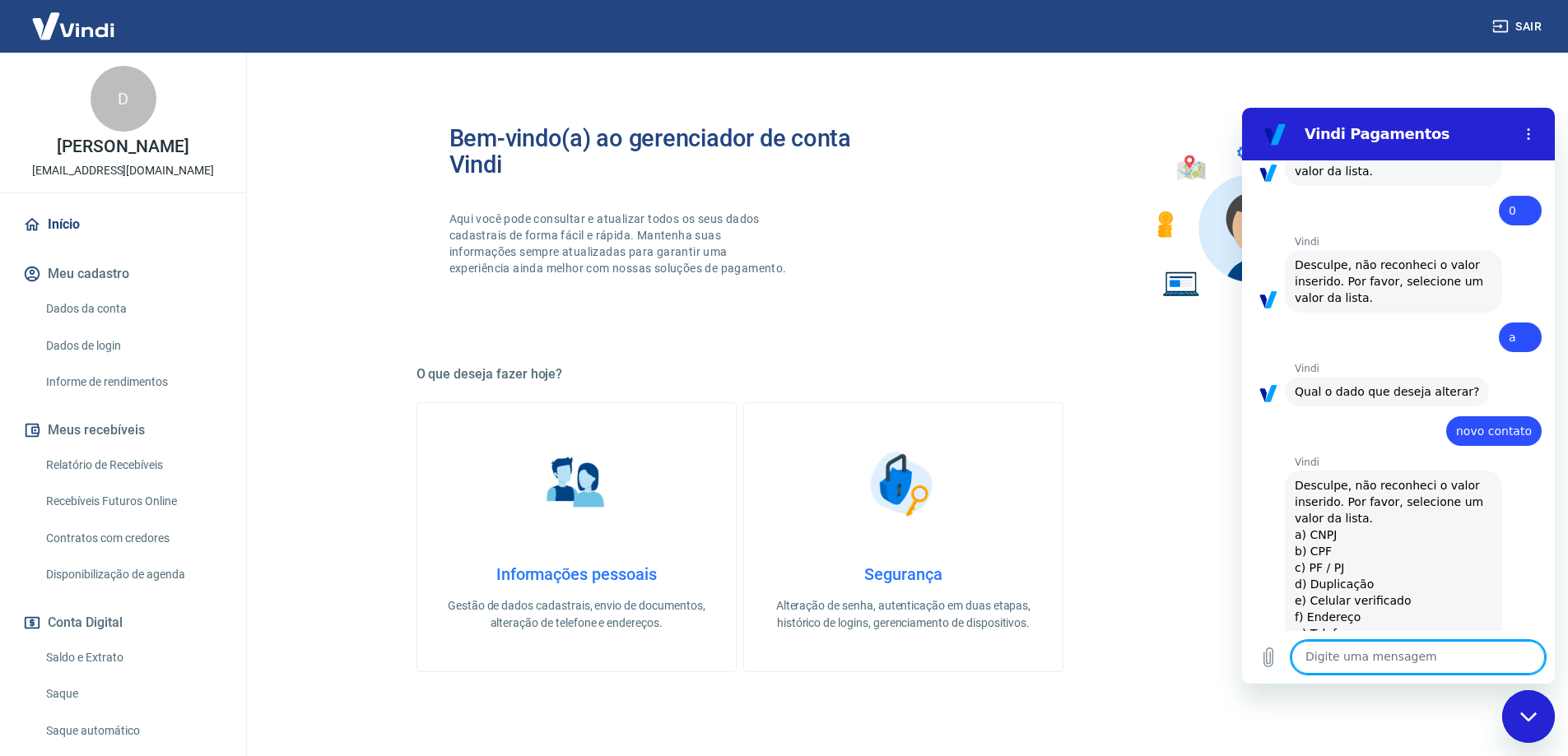
scroll to position [2798, 0]
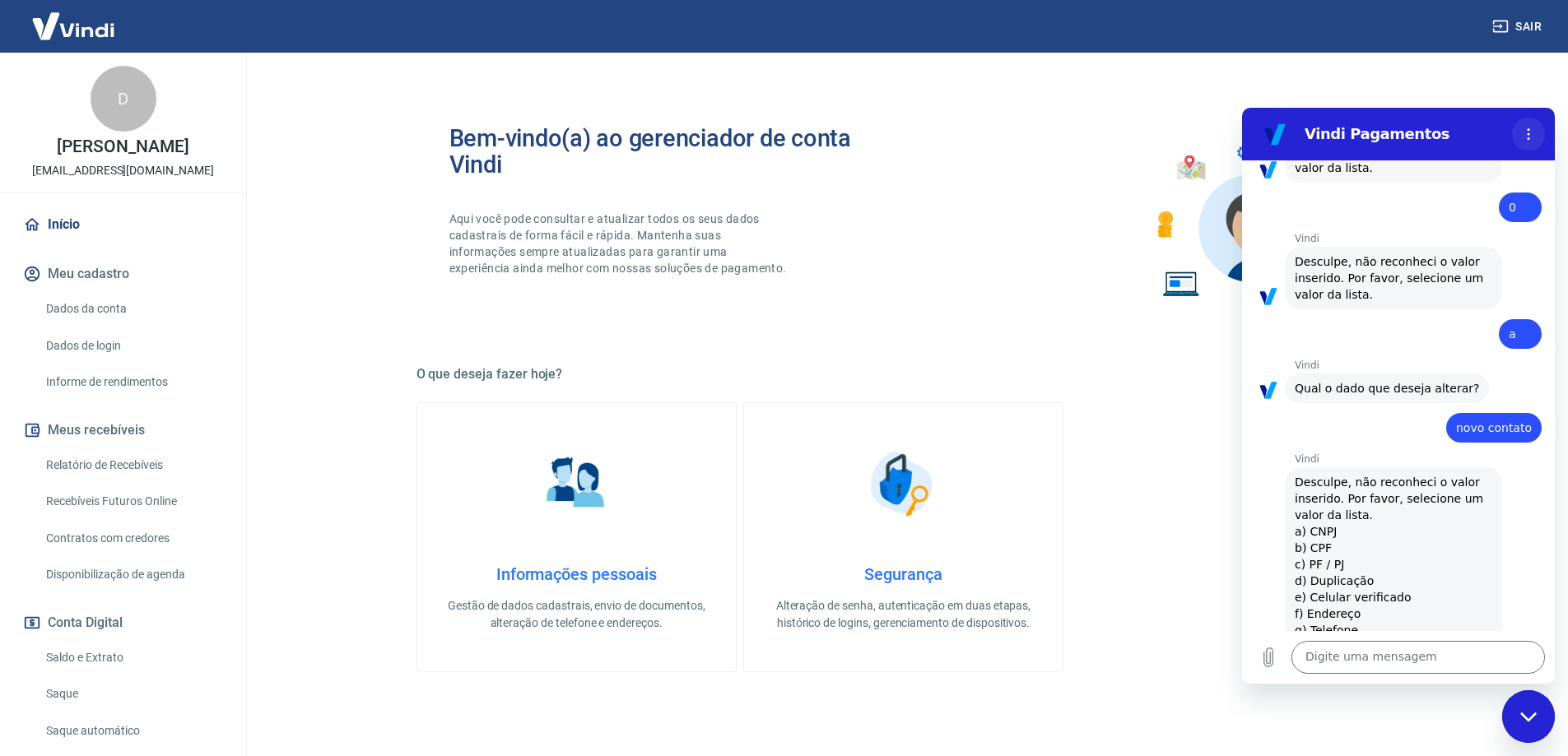
click at [1525, 136] on icon "Menu de opções" at bounding box center [1528, 135] width 13 height 13
click at [1527, 716] on icon "Fechar janela de mensagens" at bounding box center [1528, 716] width 17 height 11
